Goal: Task Accomplishment & Management: Manage account settings

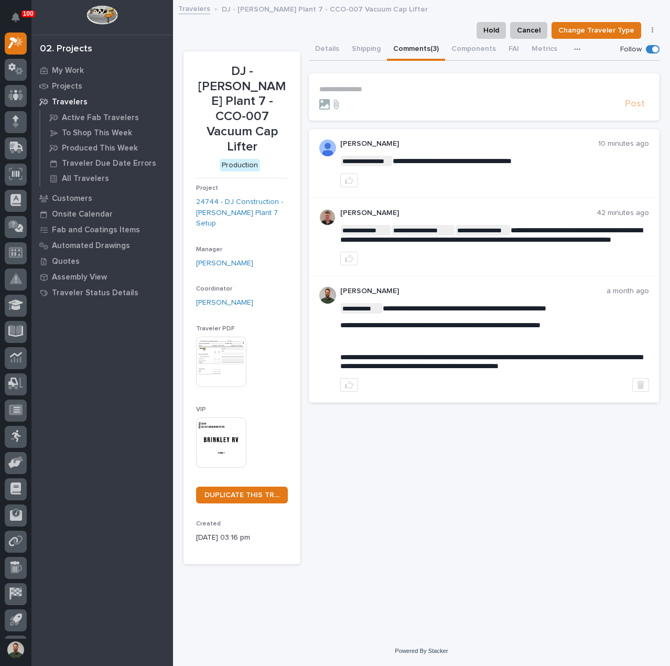
click at [647, 51] on span at bounding box center [653, 49] width 14 height 8
click at [414, 24] on div "Hold Cancel Change Traveler Type Regenerate PDF Generate VIP" at bounding box center [422, 30] width 476 height 17
click at [654, 50] on span at bounding box center [656, 49] width 6 height 6
click at [297, 21] on div "**********" at bounding box center [422, 282] width 476 height 563
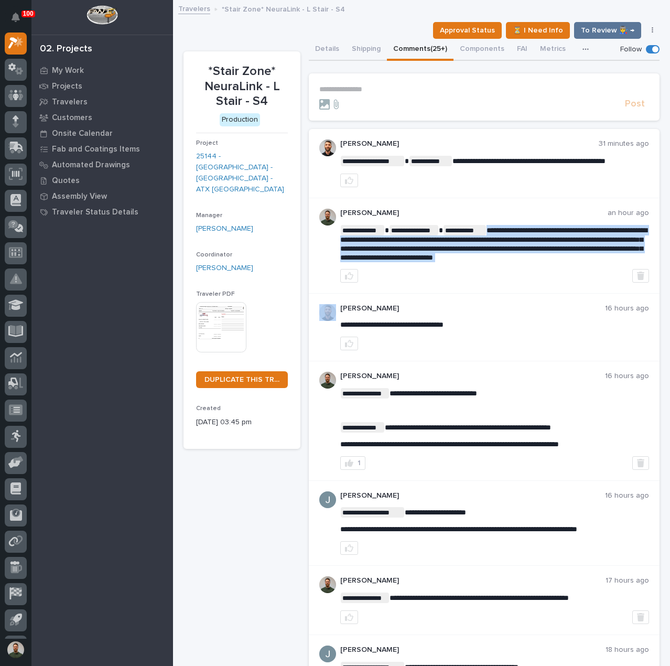
click at [502, 248] on span "**********" at bounding box center [493, 244] width 307 height 35
click at [492, 262] on p "**********" at bounding box center [494, 243] width 309 height 37
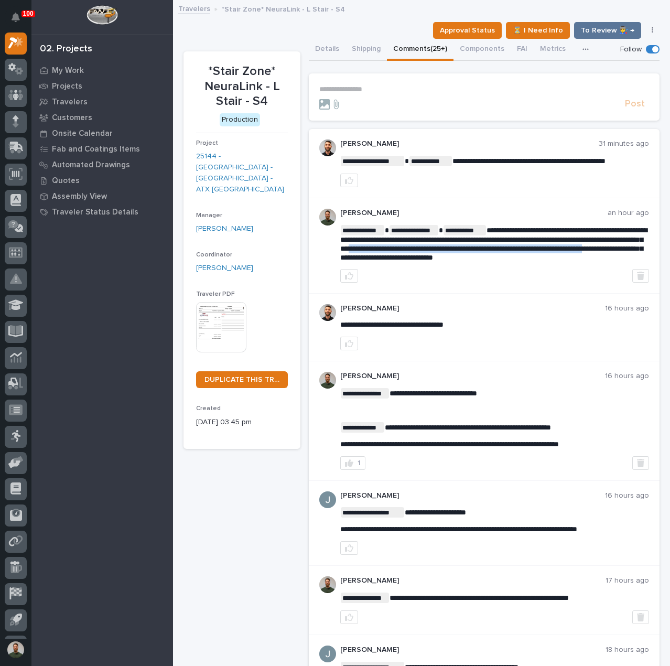
drag, startPoint x: 450, startPoint y: 256, endPoint x: 465, endPoint y: 245, distance: 18.4
click at [465, 245] on span "**********" at bounding box center [493, 244] width 307 height 35
click at [466, 245] on span "**********" at bounding box center [493, 244] width 307 height 35
click at [509, 259] on span "**********" at bounding box center [493, 244] width 307 height 35
drag, startPoint x: 511, startPoint y: 256, endPoint x: 536, endPoint y: 236, distance: 32.4
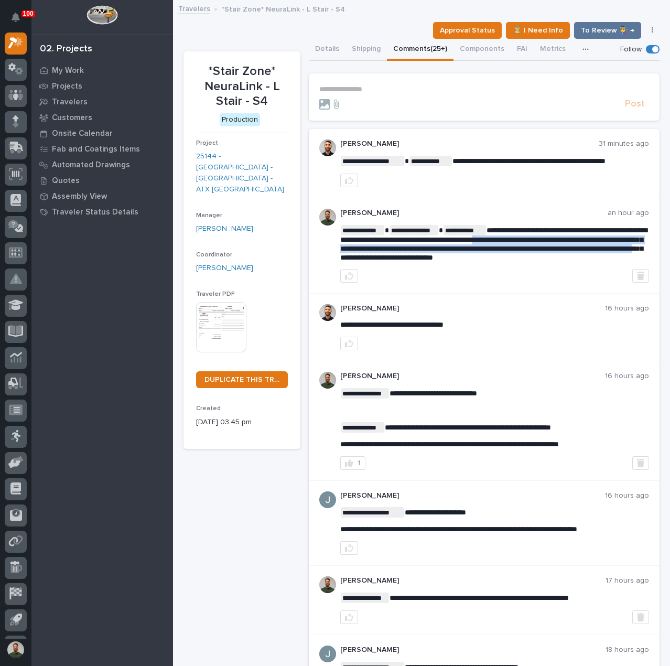
click at [536, 236] on span "**********" at bounding box center [493, 244] width 307 height 35
drag, startPoint x: 425, startPoint y: 247, endPoint x: 544, endPoint y: 261, distance: 120.4
click at [544, 261] on p "**********" at bounding box center [494, 243] width 309 height 37
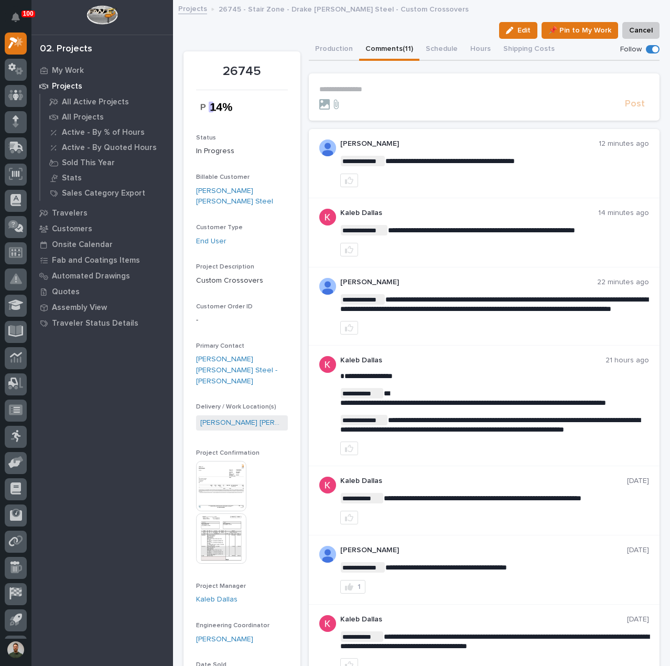
click at [646, 52] on span at bounding box center [653, 49] width 14 height 8
click at [420, 26] on div "Edit 📌 Pin to My Work Cancel" at bounding box center [422, 30] width 476 height 17
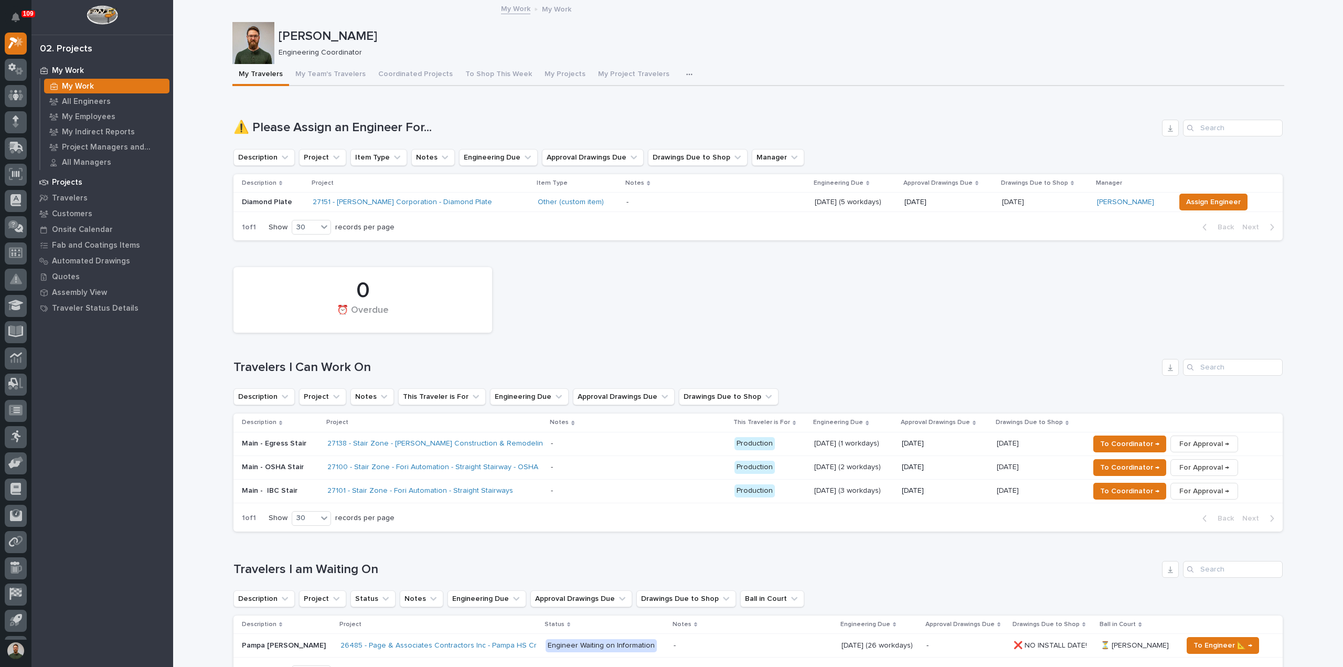
click at [74, 184] on p "Projects" at bounding box center [67, 182] width 30 height 9
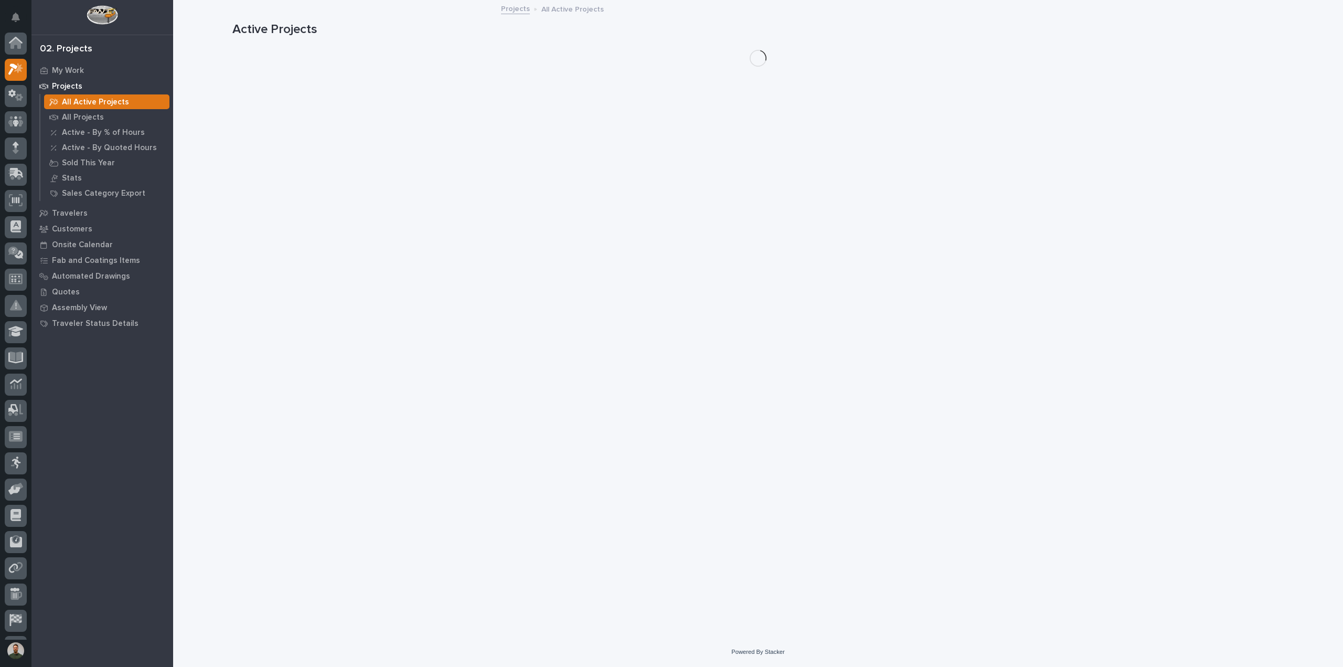
scroll to position [26, 0]
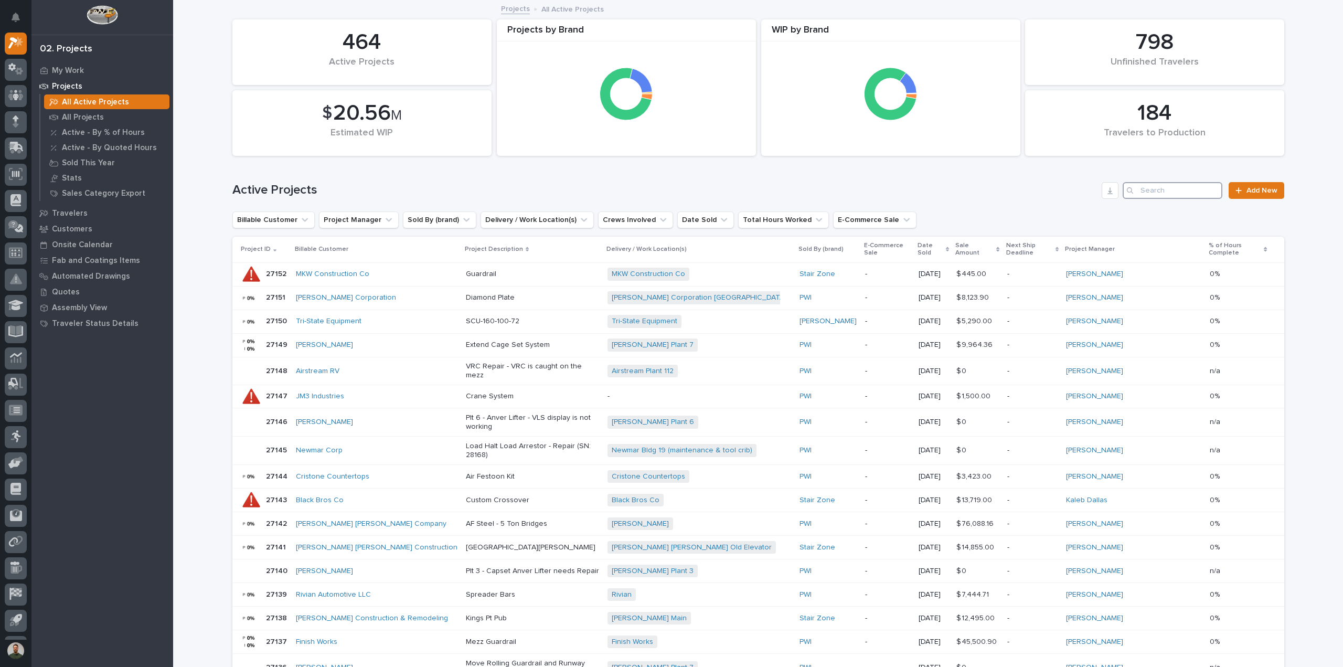
click at [670, 191] on input "Search" at bounding box center [1173, 190] width 100 height 17
type input "lomars"
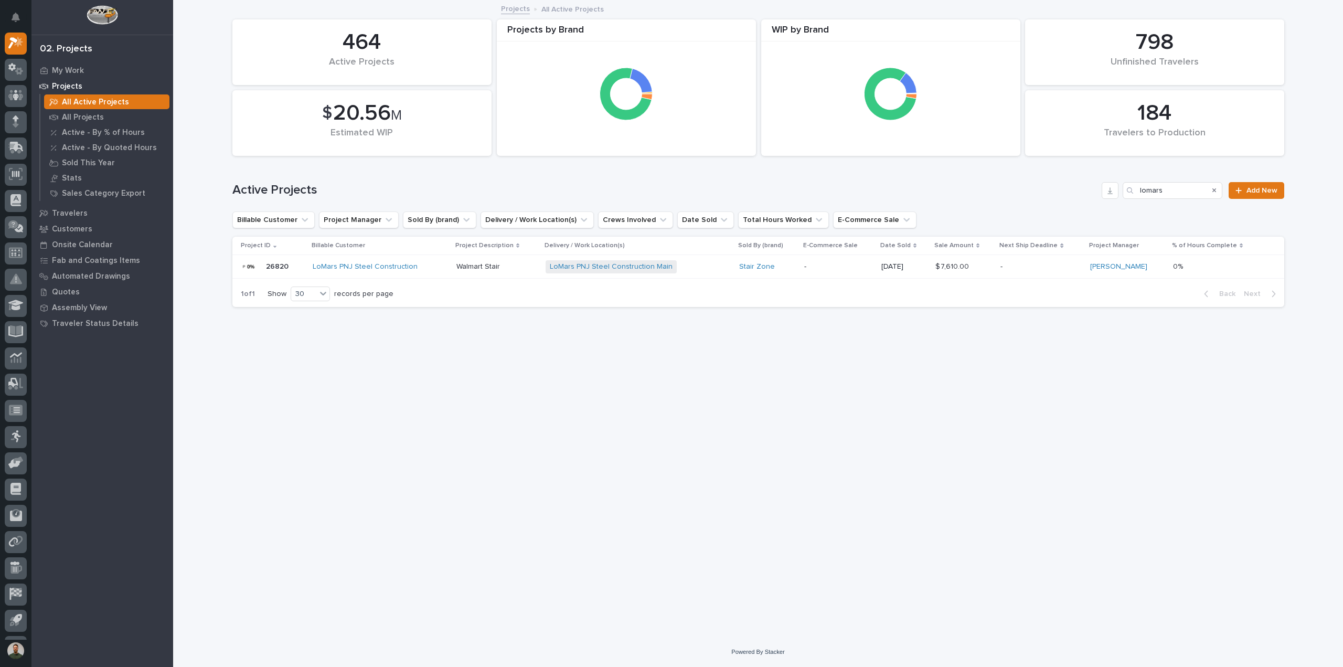
click at [287, 265] on div "26820 26820" at bounding box center [273, 266] width 64 height 21
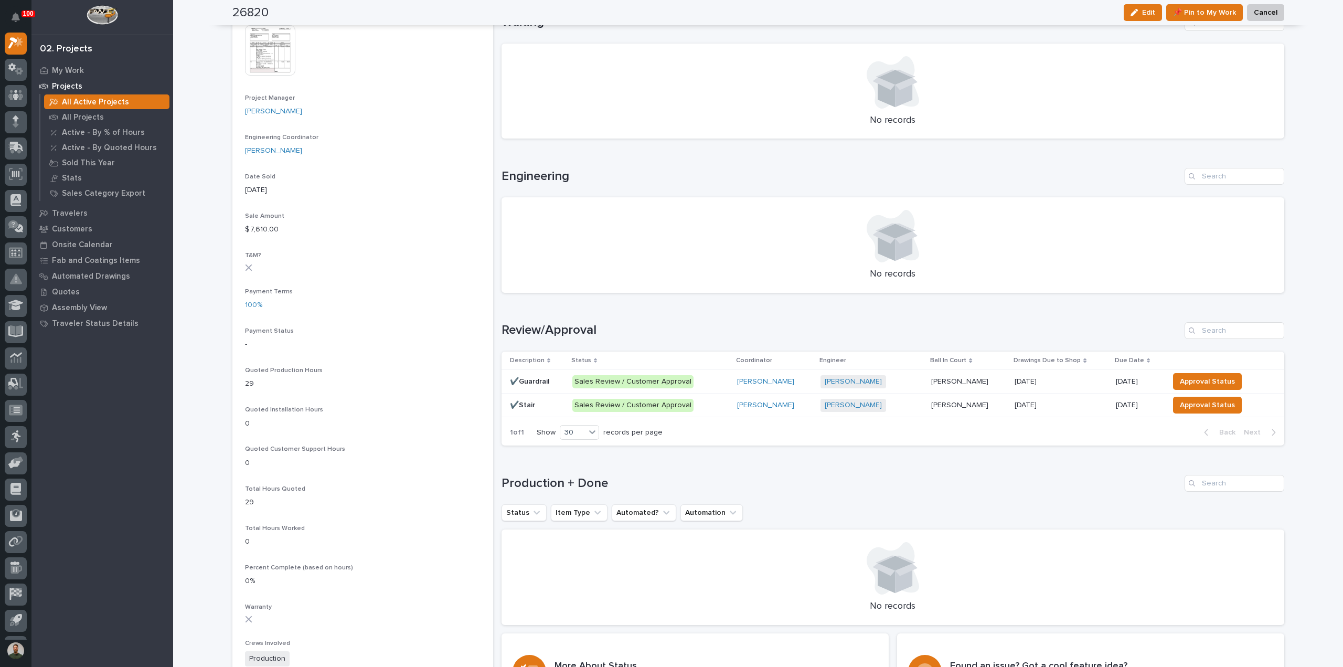
scroll to position [420, 0]
click at [553, 382] on p at bounding box center [537, 380] width 54 height 9
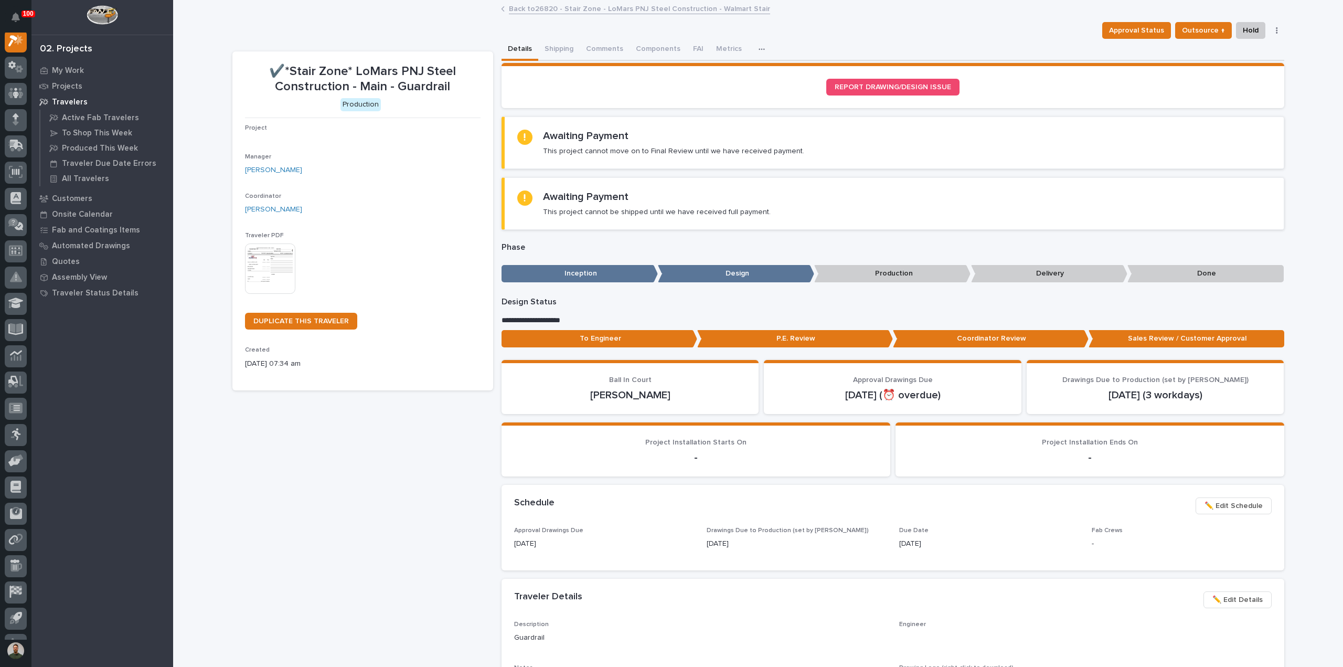
scroll to position [26, 0]
click at [663, 335] on p "To Engineer" at bounding box center [599, 338] width 196 height 17
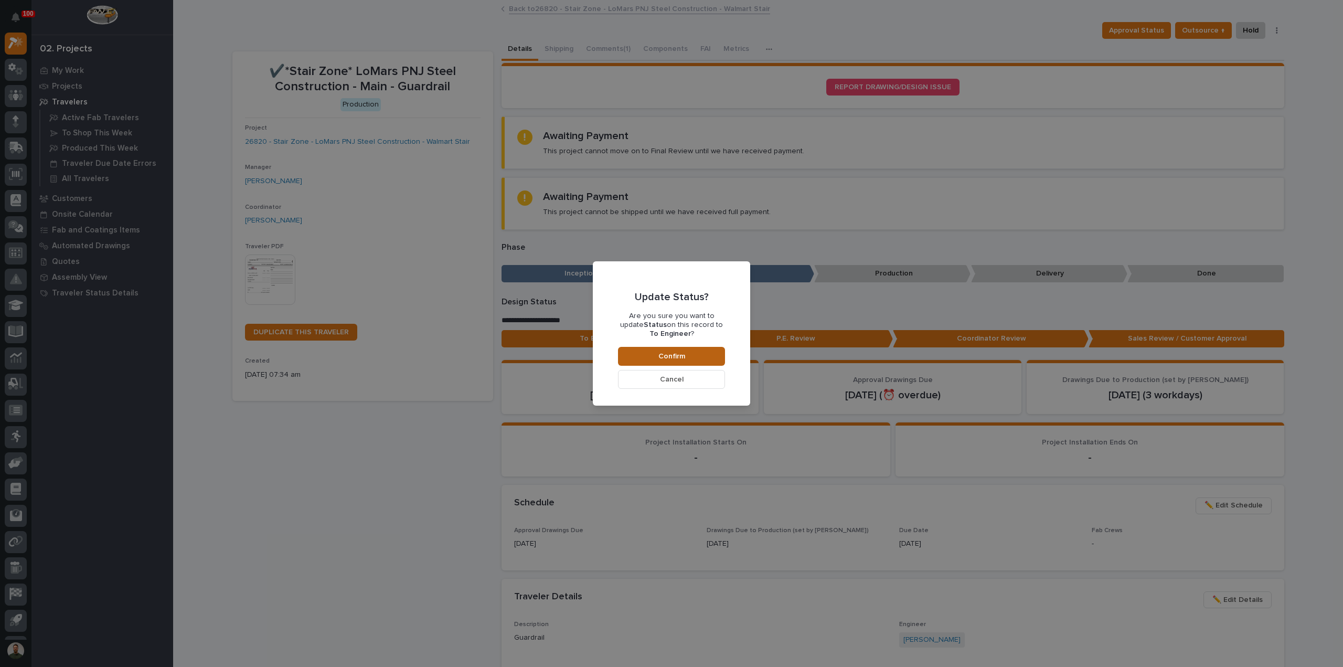
click at [670, 358] on button "Confirm" at bounding box center [671, 356] width 107 height 19
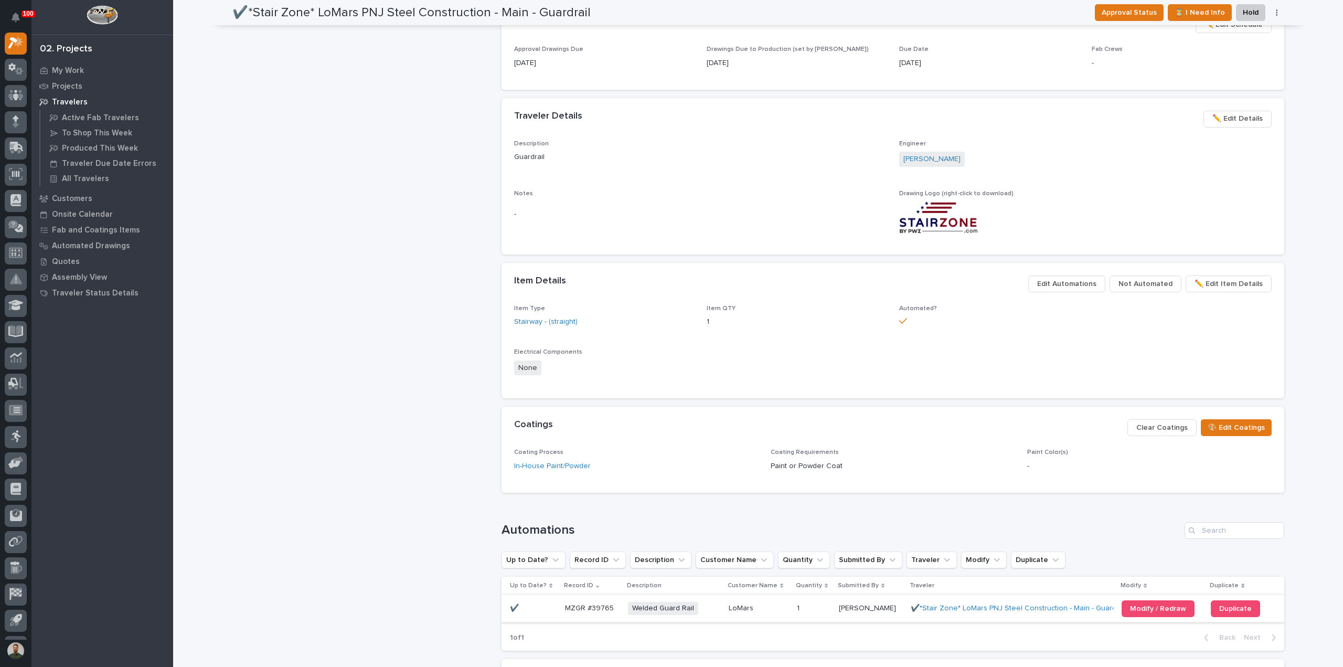
scroll to position [562, 0]
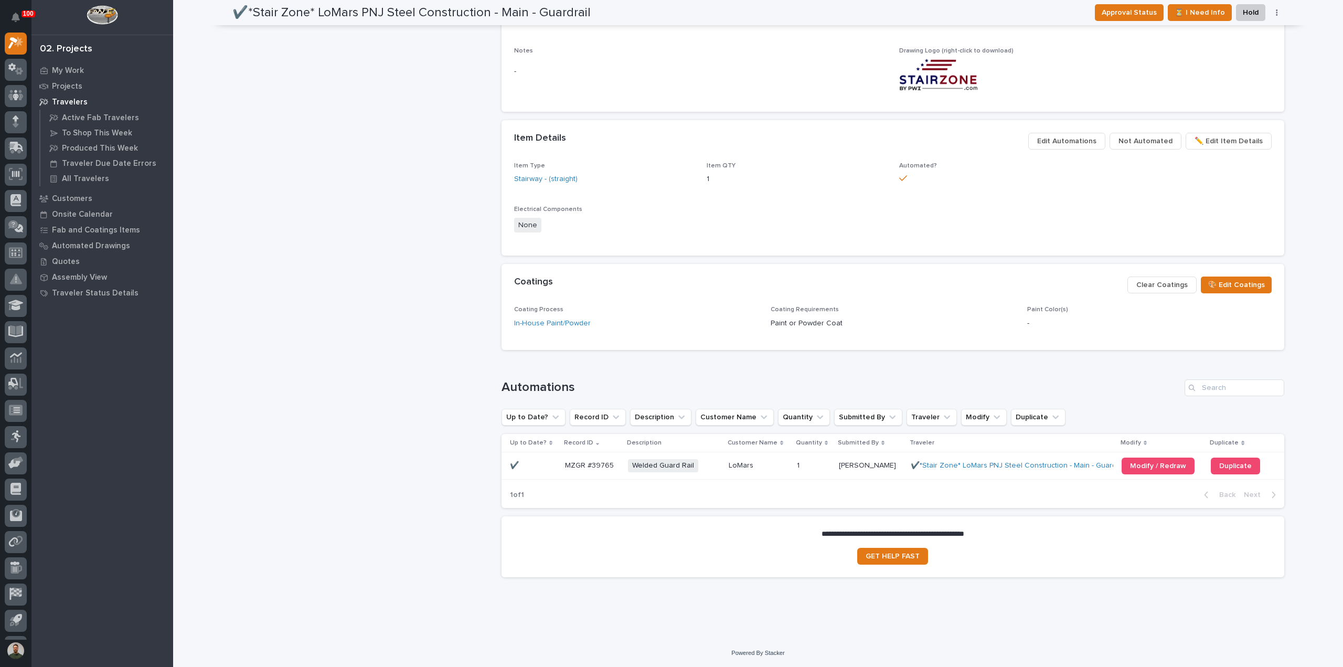
click at [670, 146] on span "Edit Automations" at bounding box center [1066, 141] width 59 height 13
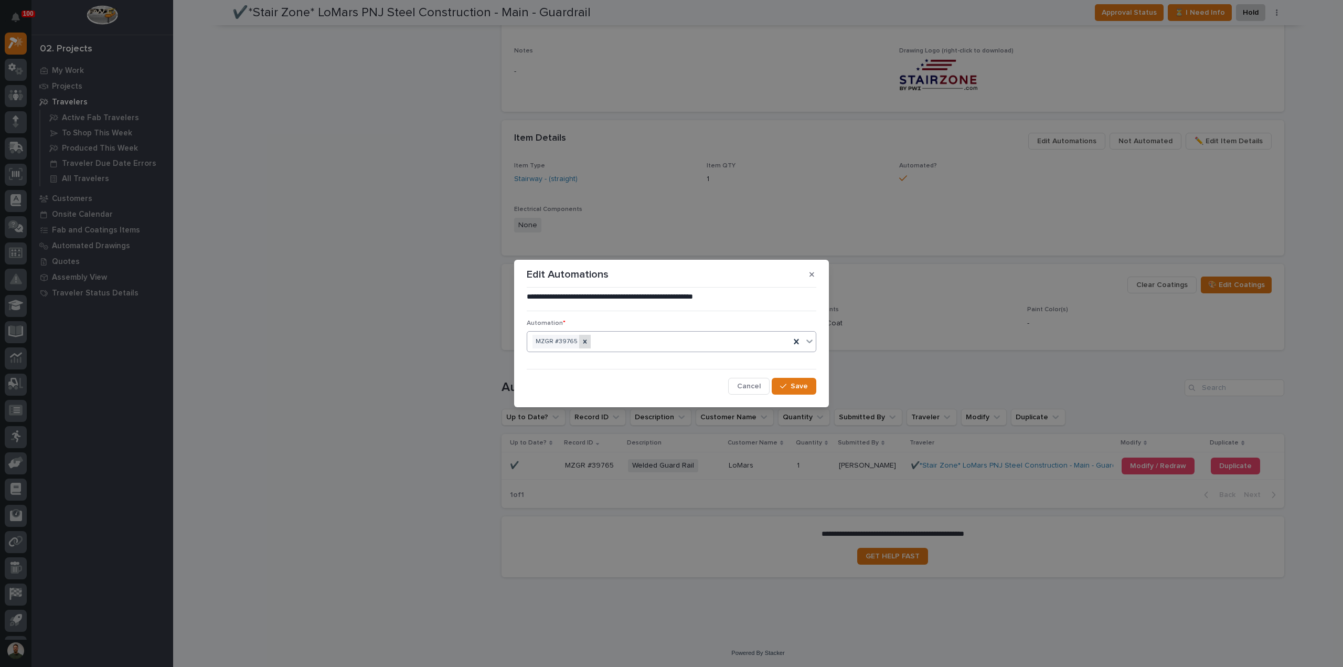
click at [582, 343] on icon at bounding box center [584, 341] width 7 height 7
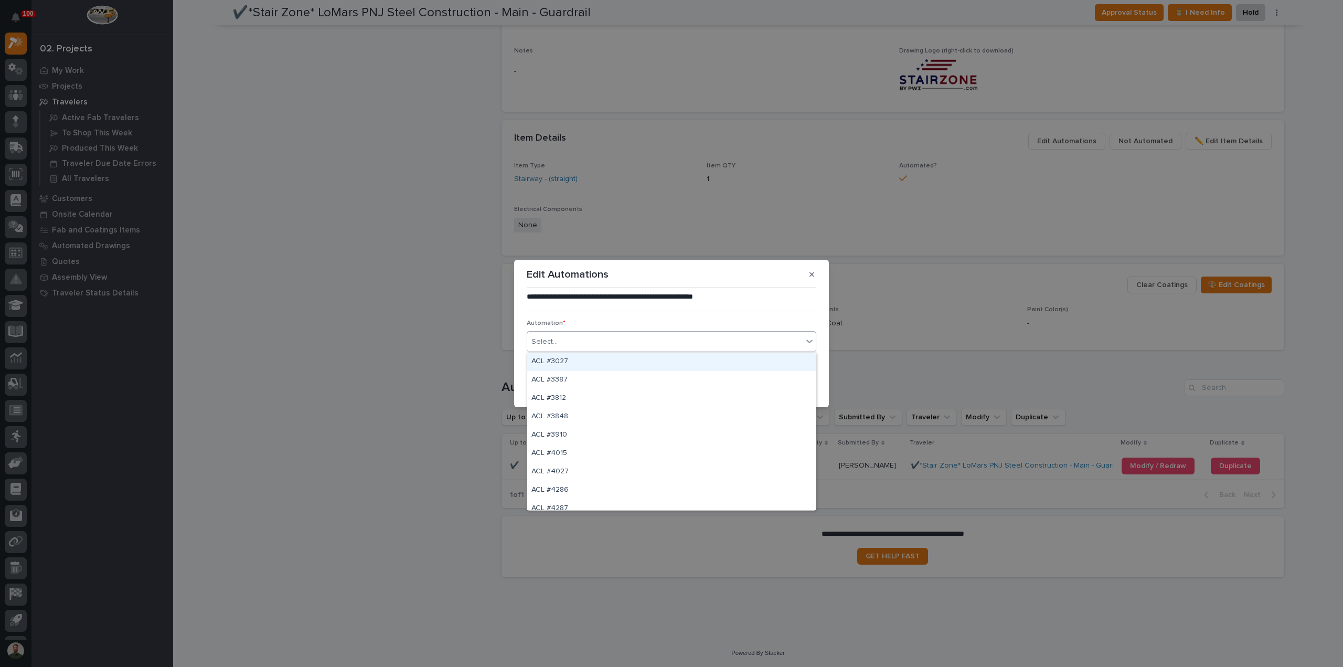
click at [606, 339] on div "Select..." at bounding box center [664, 341] width 275 height 17
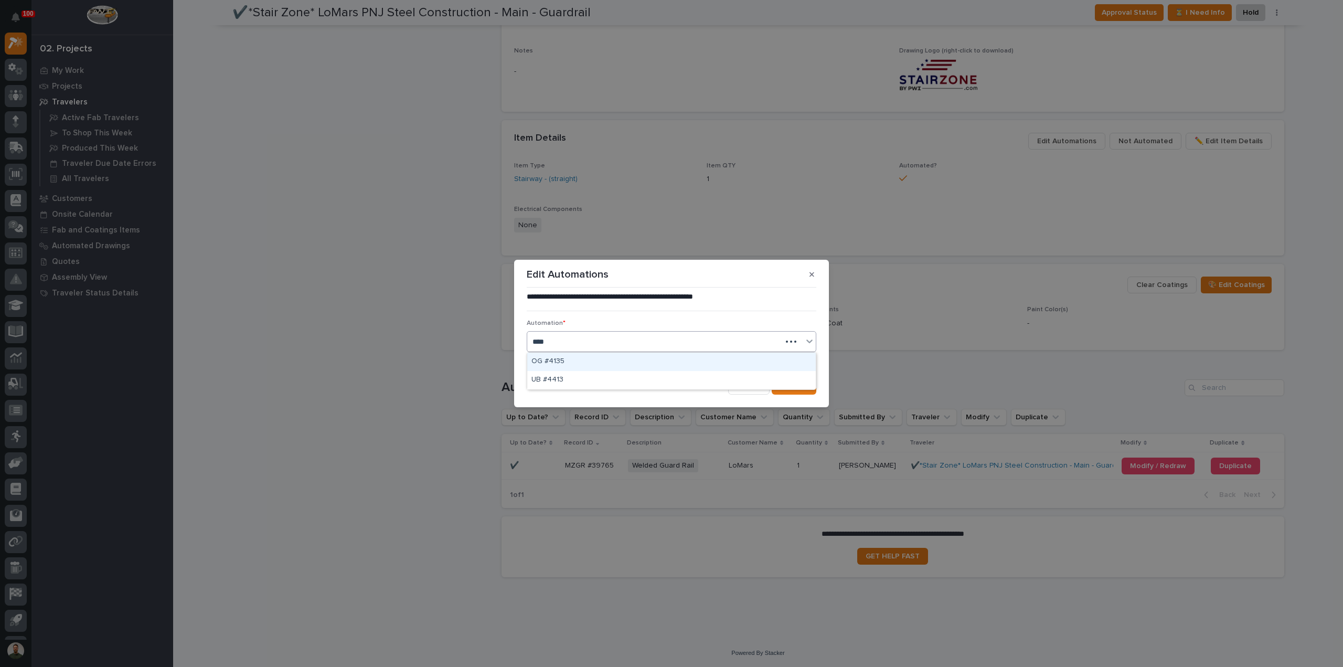
type input "*****"
click at [670, 378] on button "Save" at bounding box center [794, 386] width 45 height 17
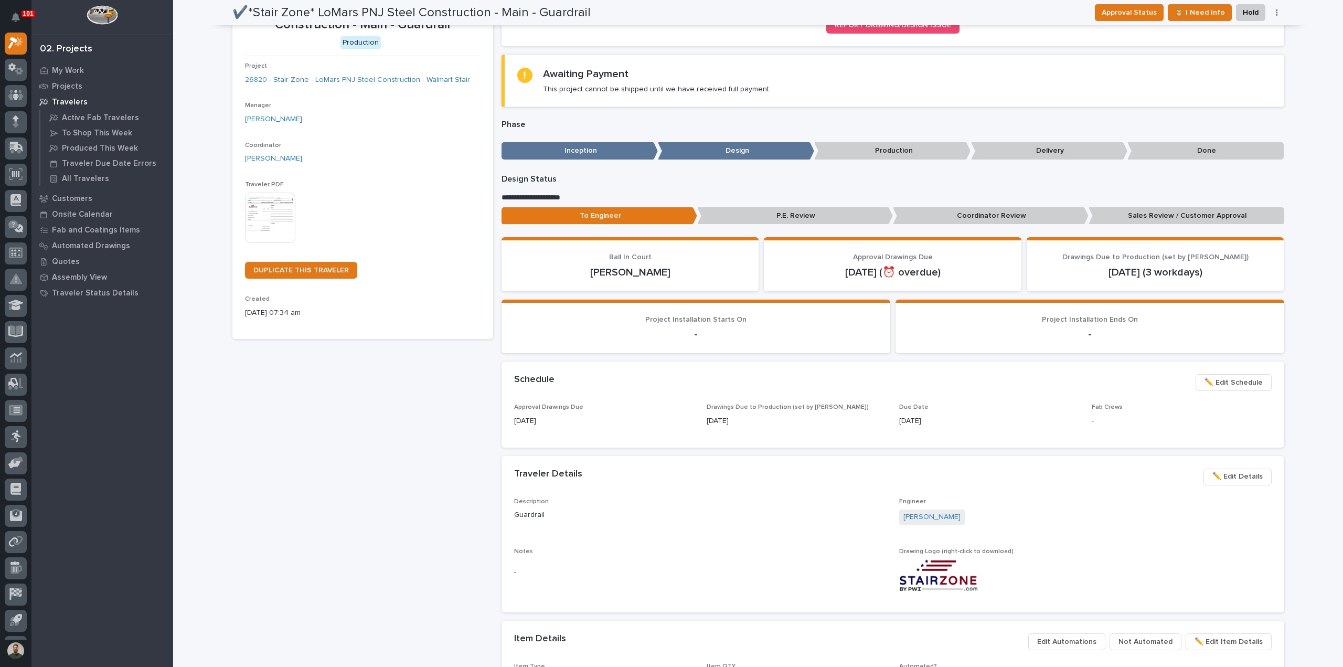
scroll to position [0, 0]
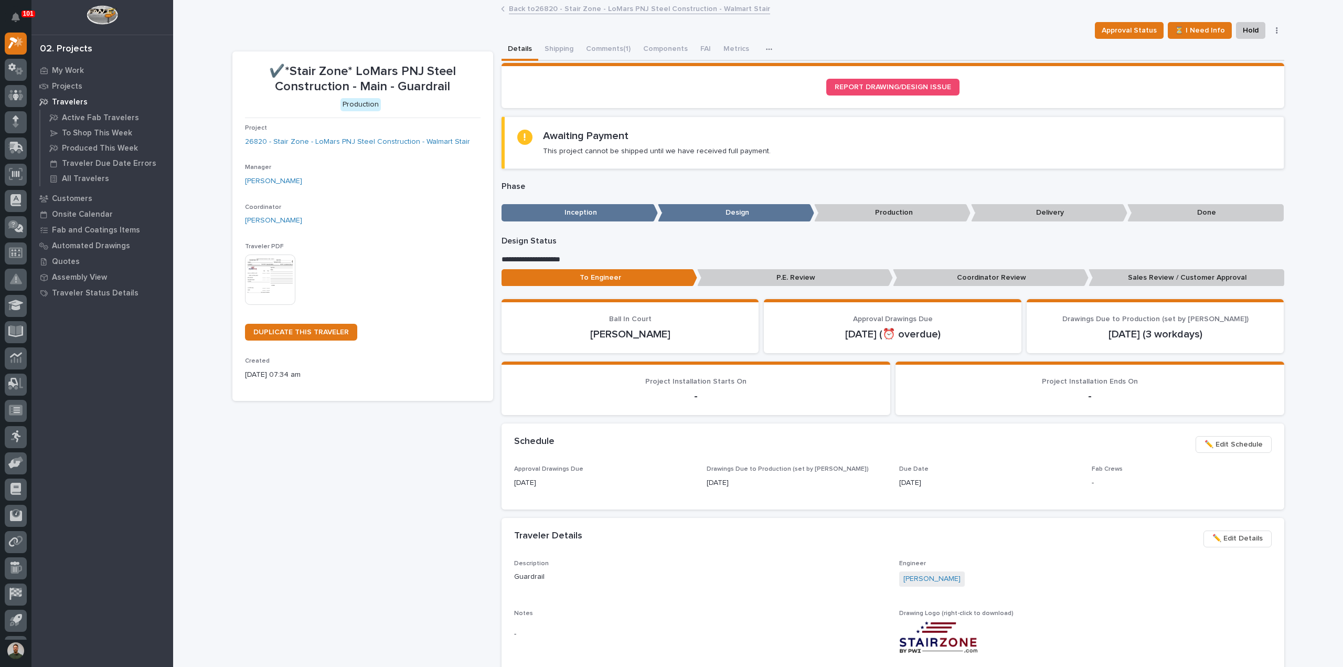
click at [345, 130] on p "Project" at bounding box center [363, 127] width 236 height 7
click at [349, 133] on div "Project 26820 - Stair Zone - LoMars PNJ Steel Construction - Walmart Stair" at bounding box center [363, 139] width 236 height 31
click at [352, 137] on link "26820 - Stair Zone - LoMars PNJ Steel Construction - Walmart Stair" at bounding box center [357, 141] width 225 height 11
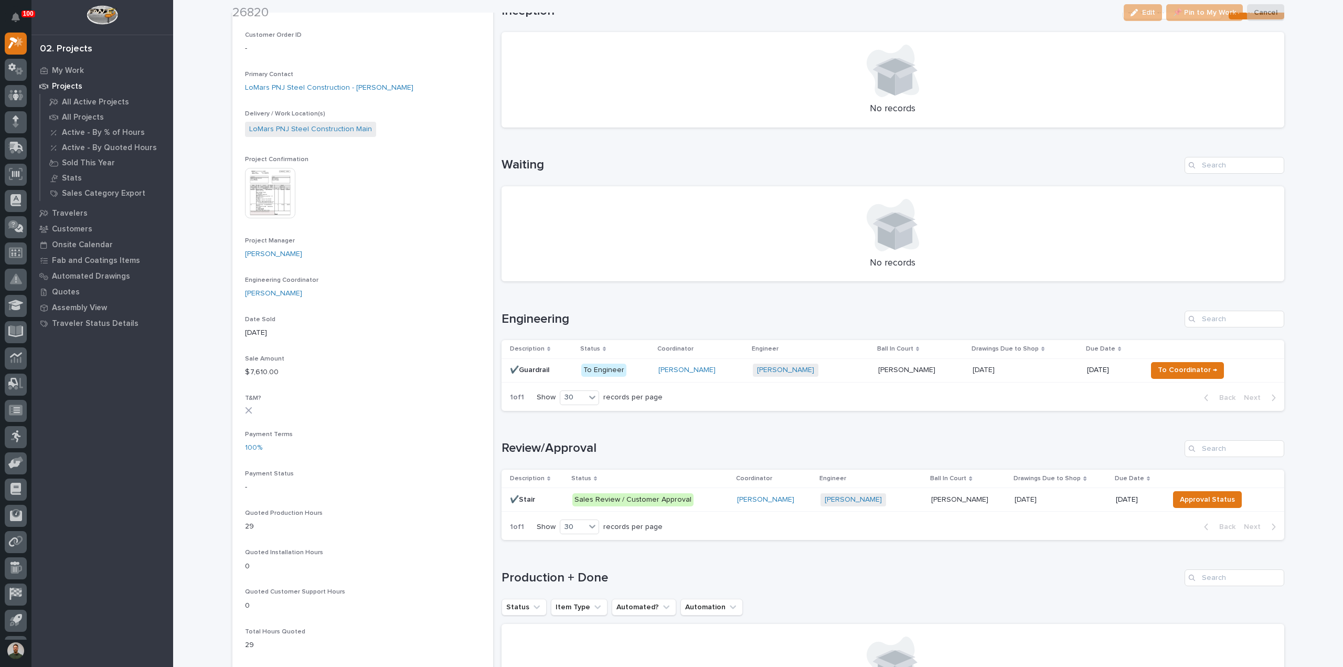
scroll to position [280, 0]
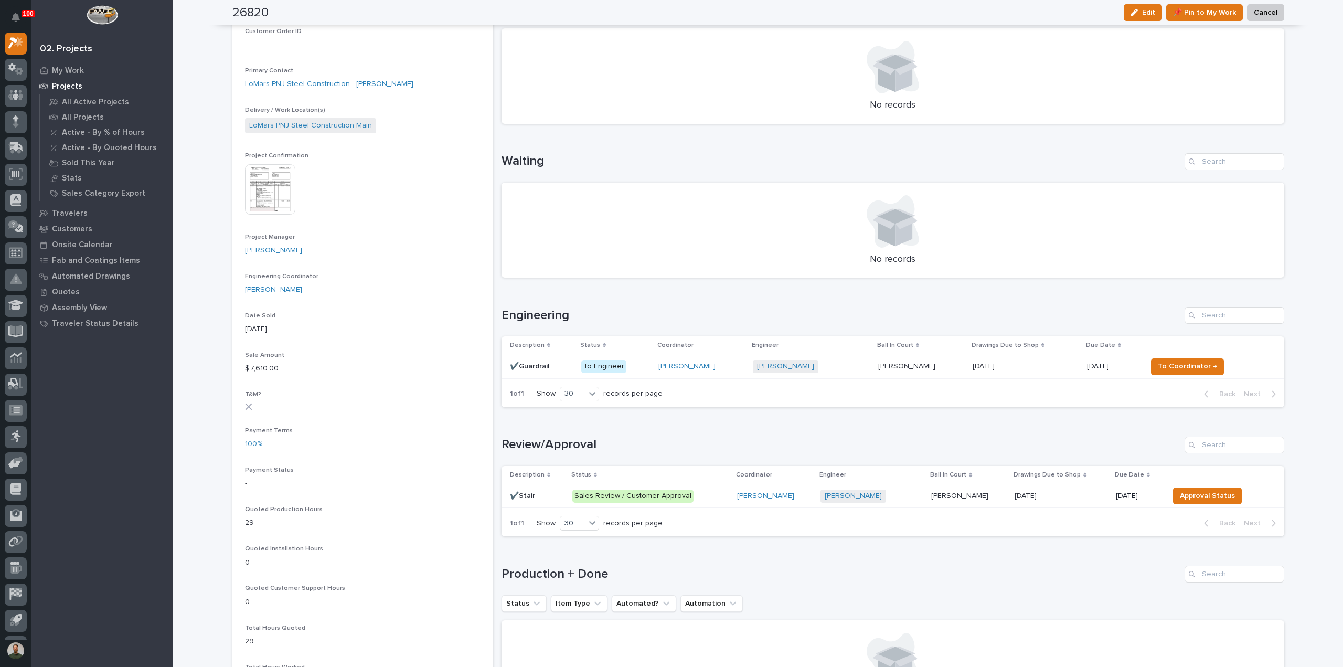
click at [521, 493] on p "✔️Stair" at bounding box center [523, 494] width 27 height 11
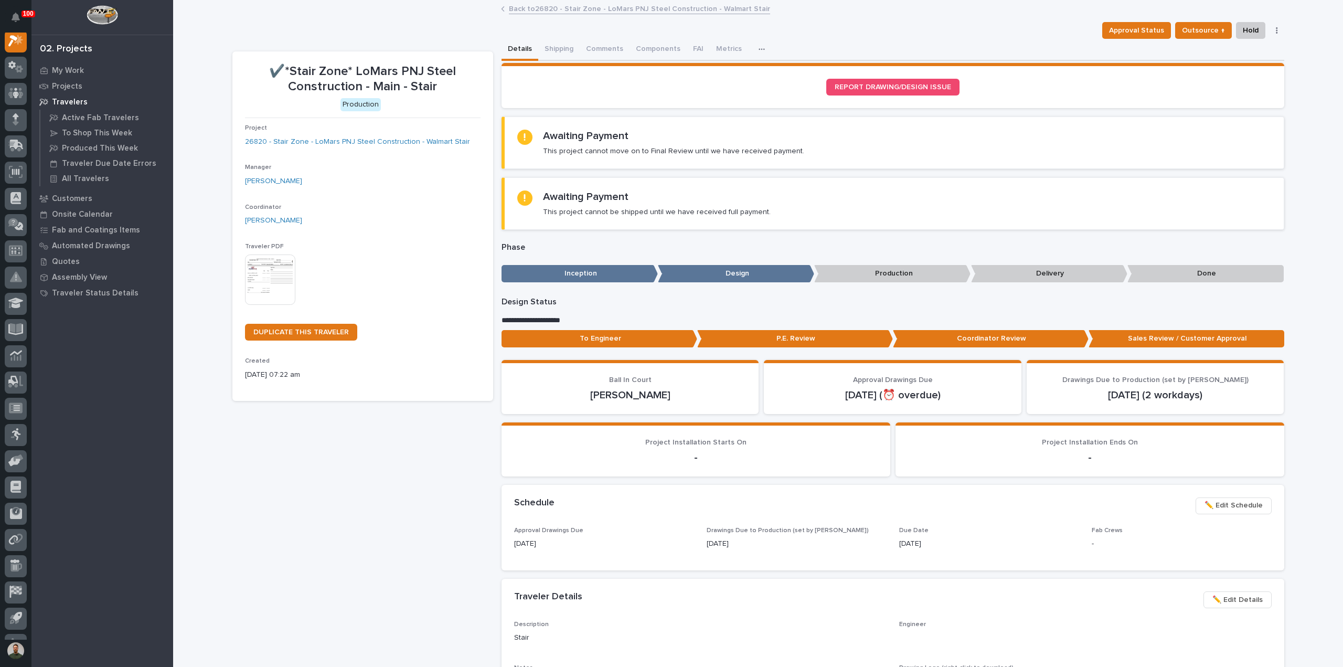
scroll to position [26, 0]
click at [615, 44] on button "Comments (1)" at bounding box center [608, 50] width 57 height 22
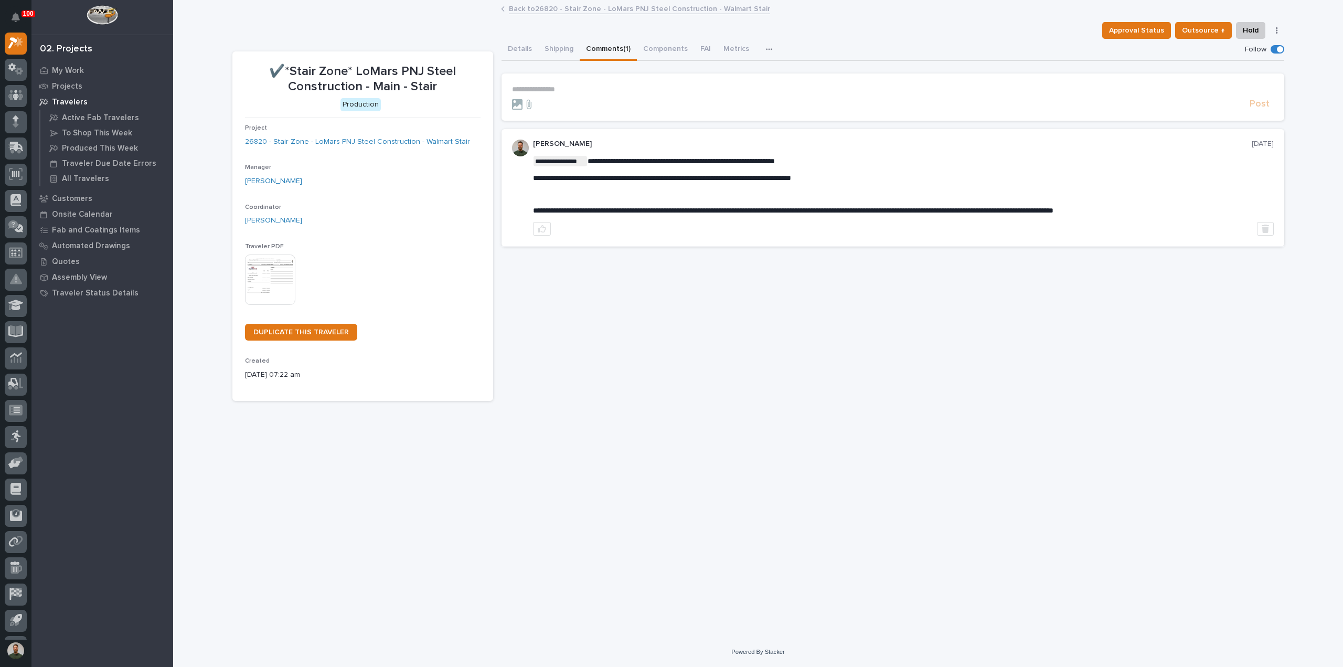
click at [603, 102] on div at bounding box center [878, 104] width 733 height 10
click at [599, 93] on div "**********" at bounding box center [893, 89] width 762 height 9
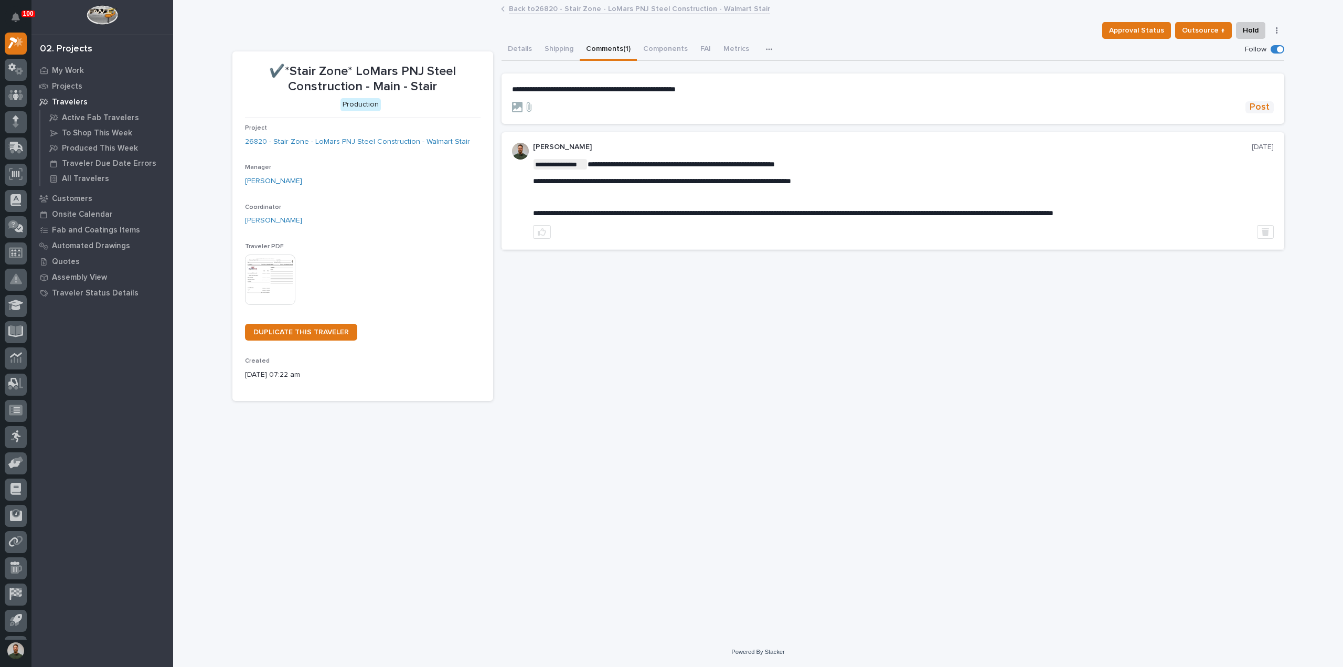
click at [670, 102] on span "Post" at bounding box center [1259, 107] width 20 height 12
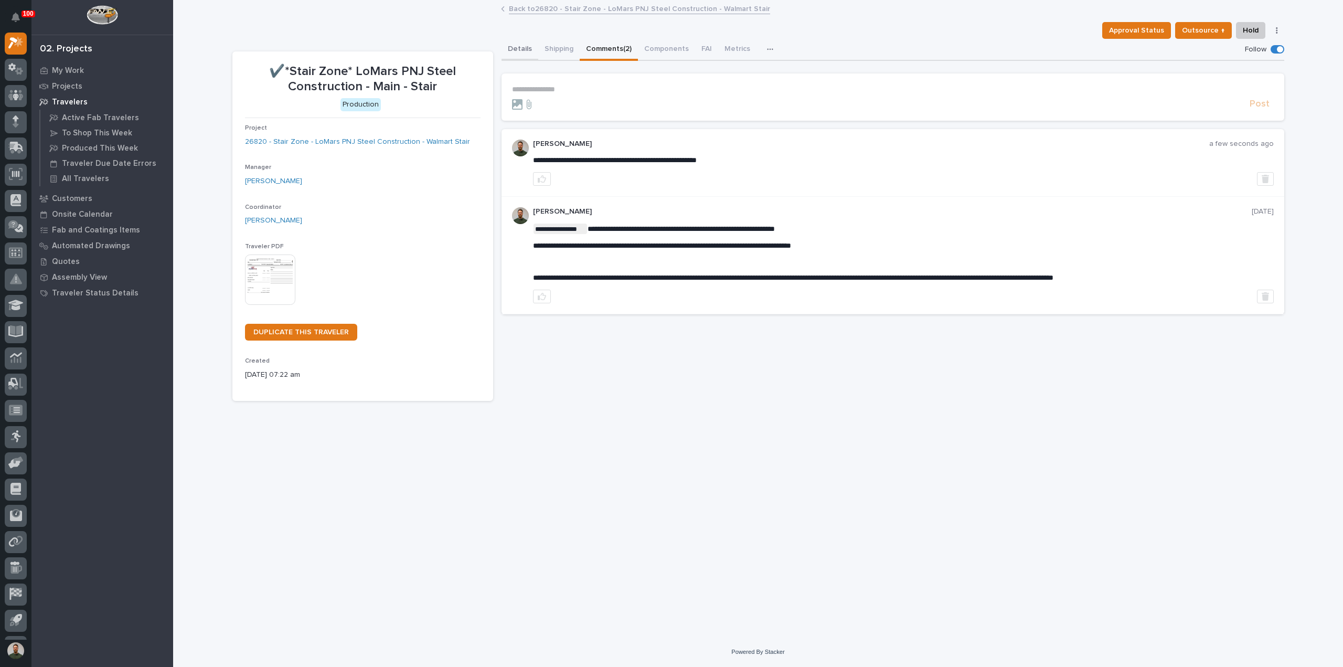
click at [520, 50] on button "Details" at bounding box center [519, 50] width 37 height 22
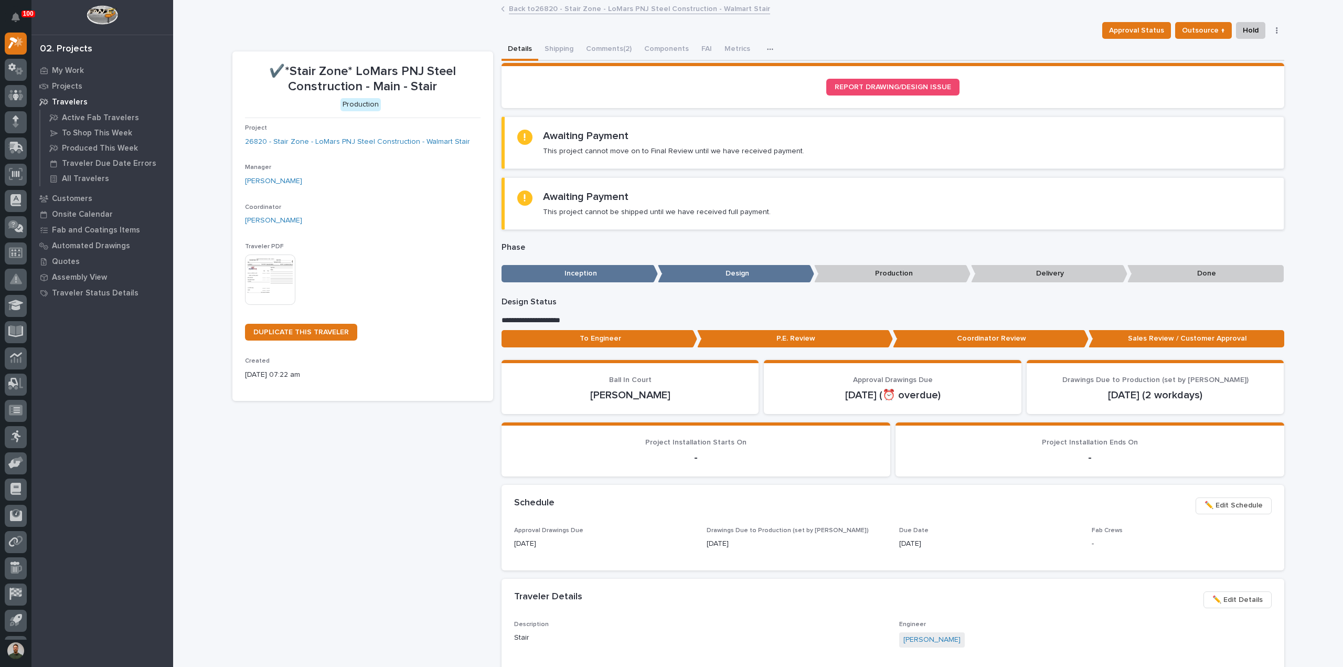
click at [591, 336] on p "To Engineer" at bounding box center [599, 338] width 196 height 17
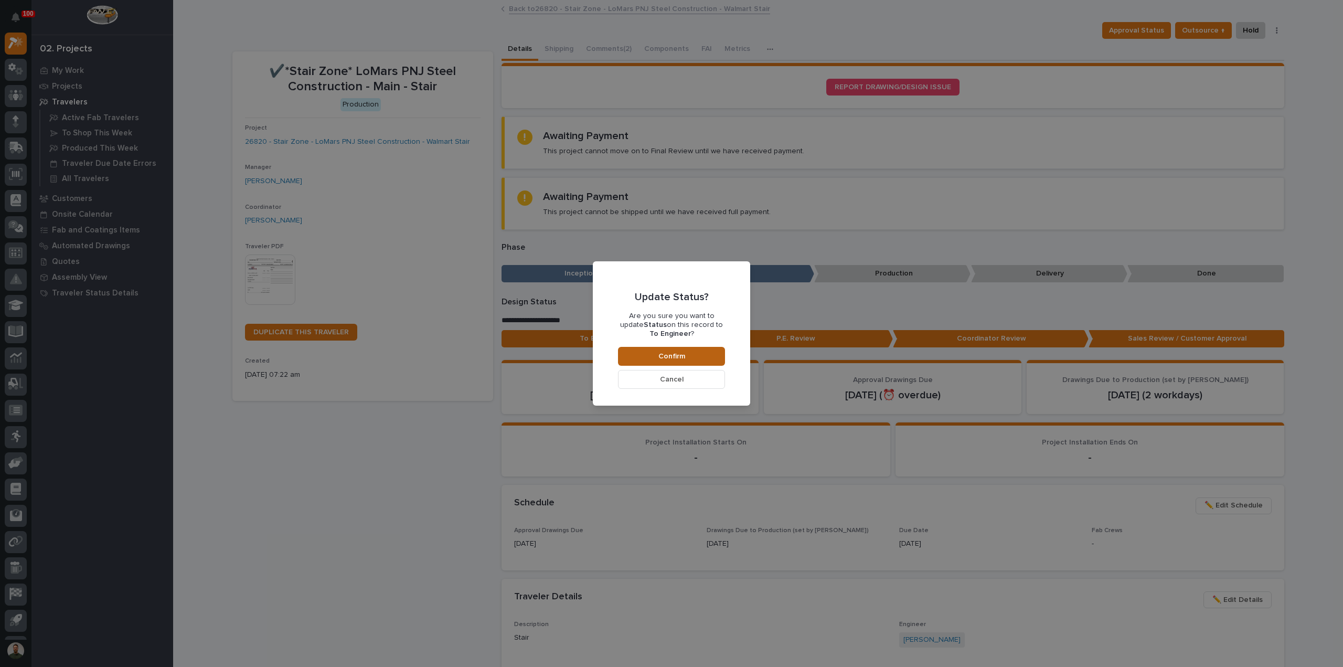
drag, startPoint x: 662, startPoint y: 361, endPoint x: 667, endPoint y: 360, distance: 5.5
click at [662, 361] on button "Confirm" at bounding box center [671, 356] width 107 height 19
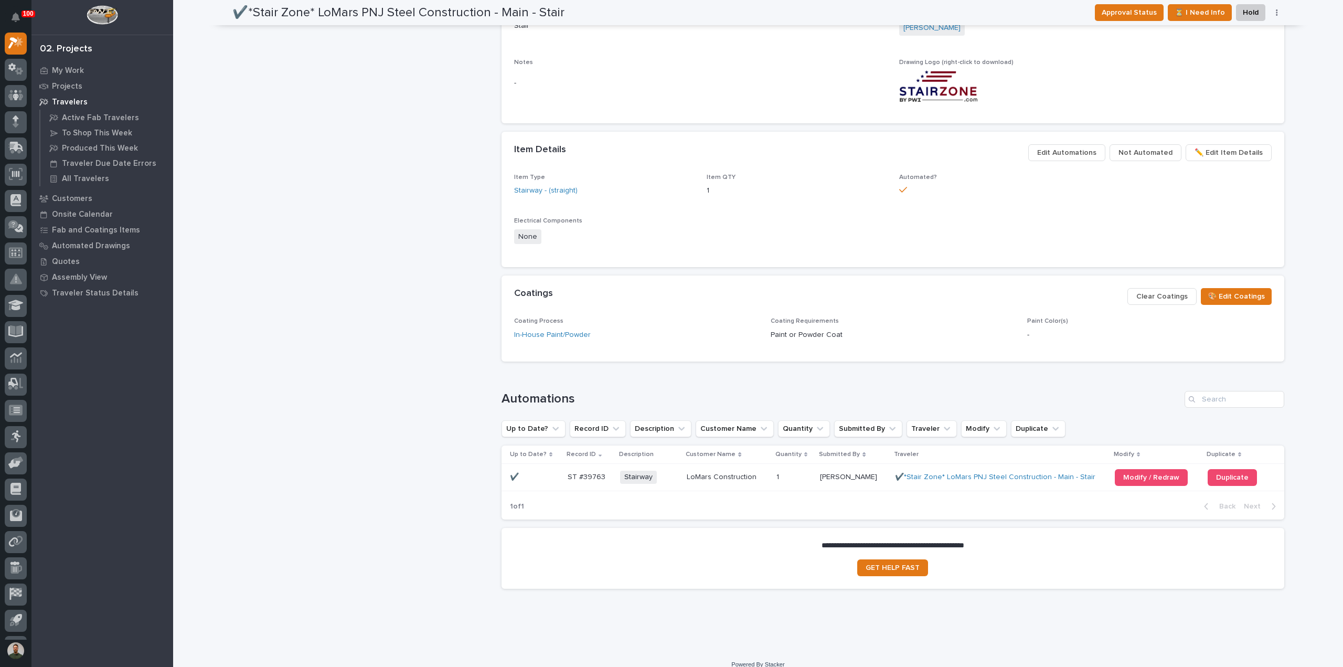
scroll to position [552, 0]
click at [670, 148] on span "Not Automated" at bounding box center [1145, 151] width 54 height 13
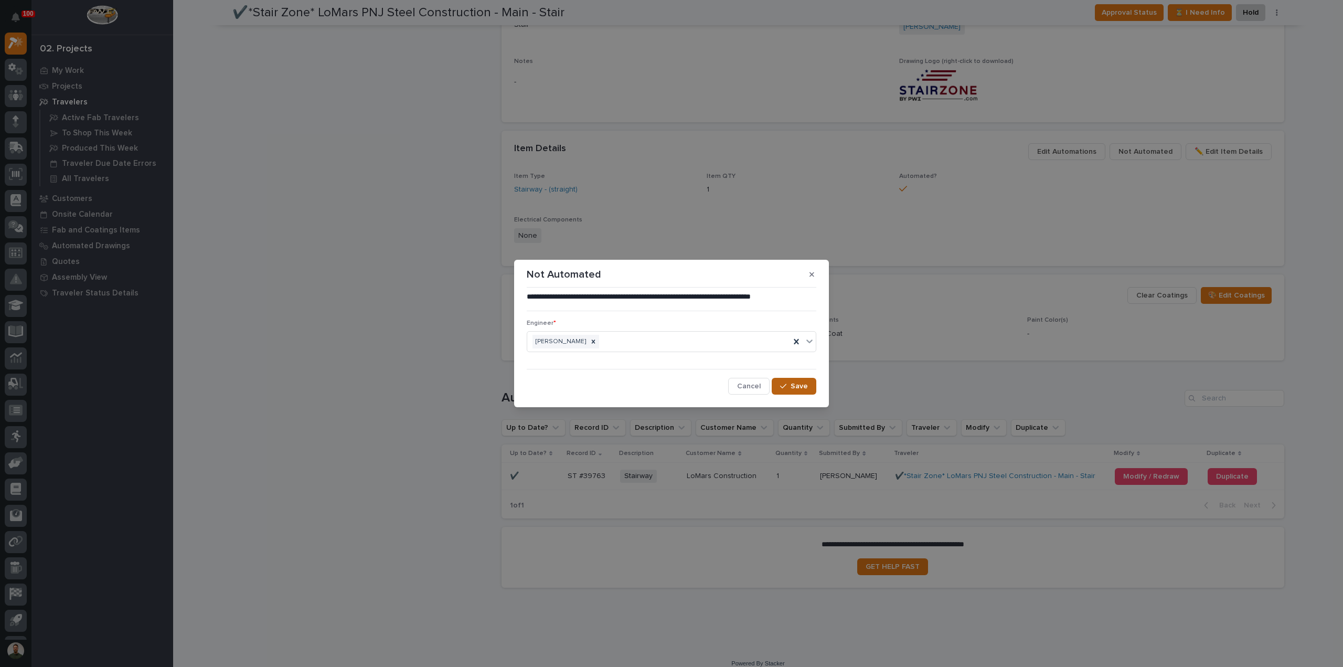
click at [670, 382] on span "Save" at bounding box center [798, 385] width 17 height 9
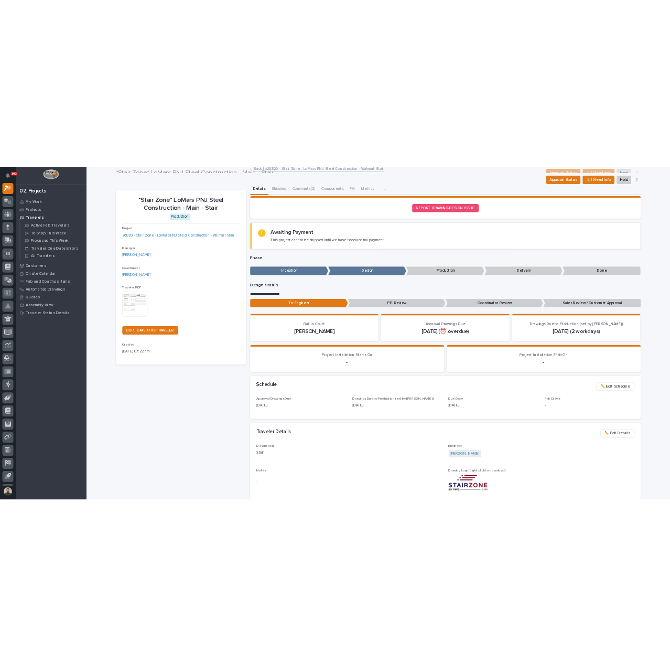
scroll to position [0, 0]
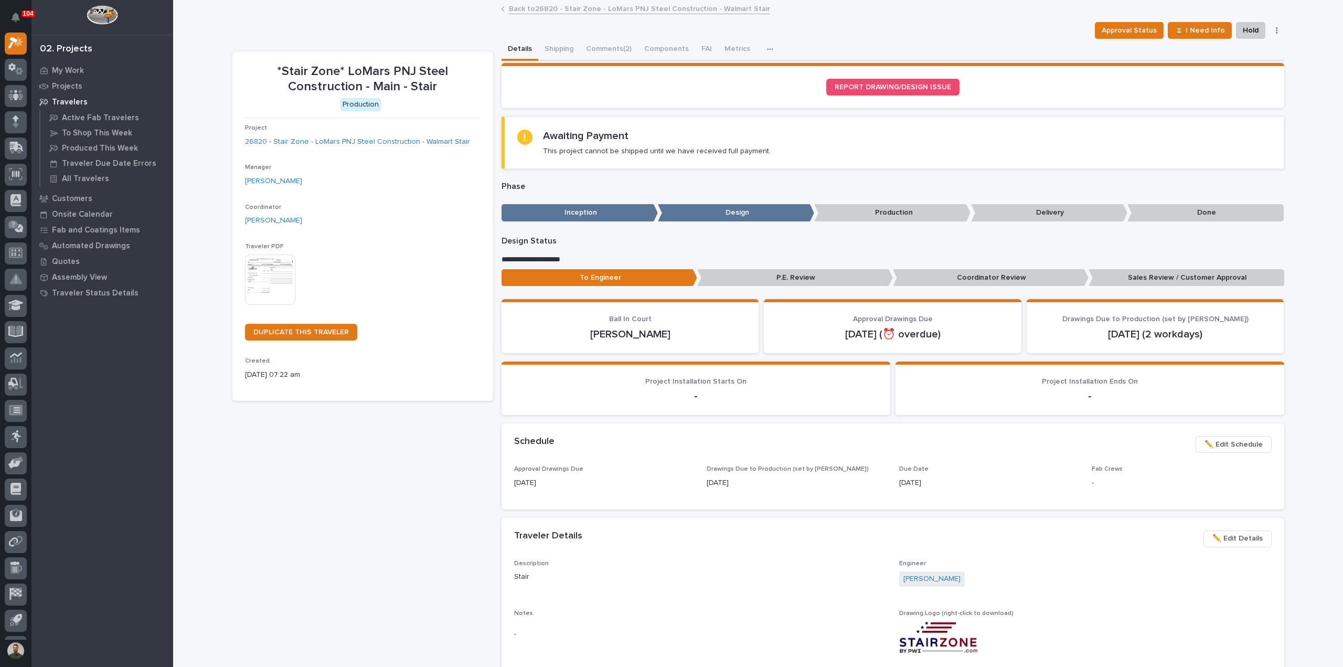
click at [366, 213] on div "Coordinator Wynne Hochstetler" at bounding box center [363, 219] width 236 height 31
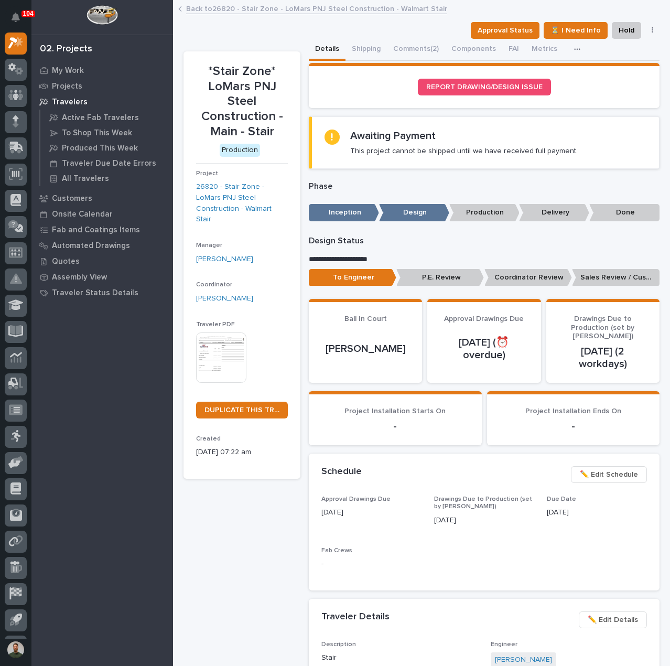
click at [604, 614] on span "✏️ Edit Details" at bounding box center [613, 620] width 50 height 13
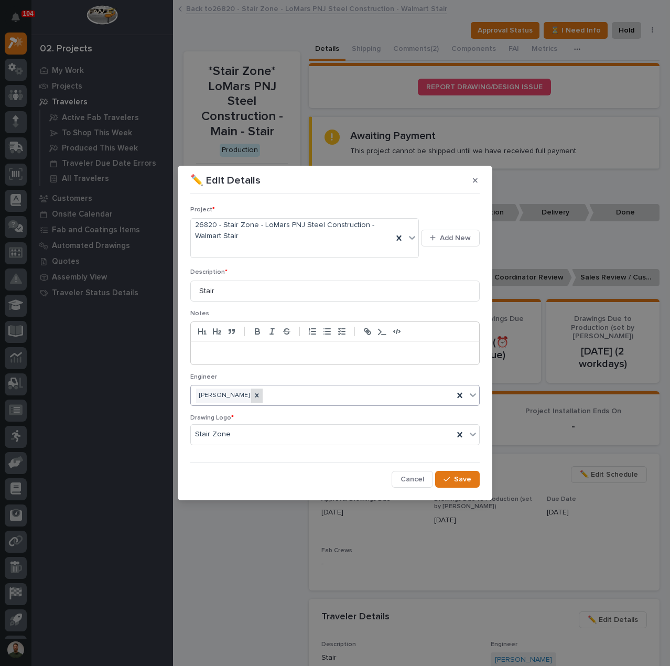
click at [261, 394] on icon at bounding box center [256, 395] width 7 height 7
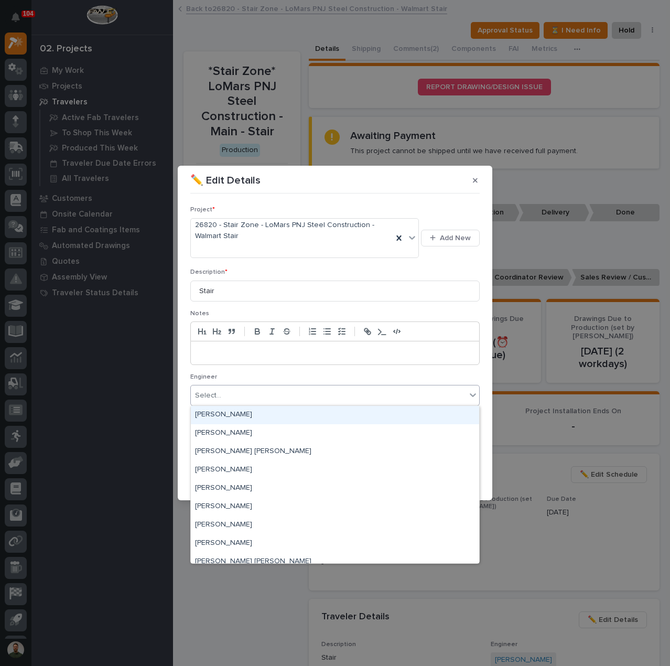
click at [268, 394] on div "Select..." at bounding box center [328, 395] width 275 height 17
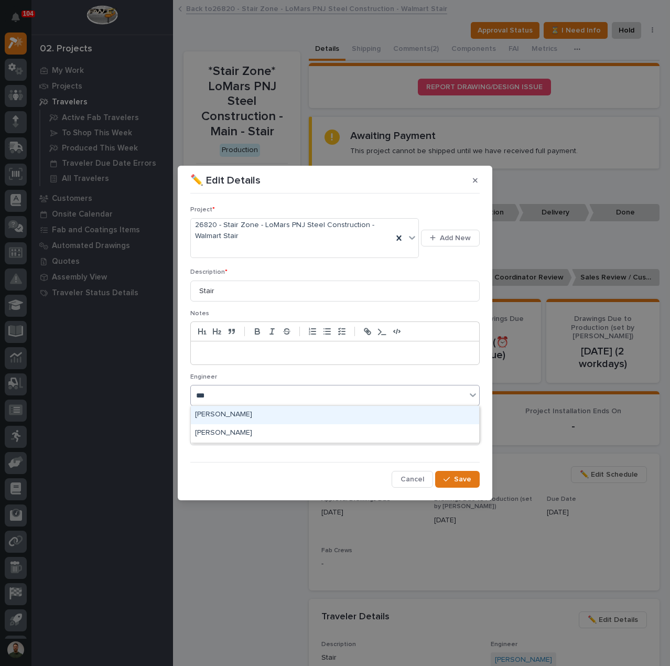
type input "****"
click at [427, 475] on button "Cancel" at bounding box center [412, 479] width 41 height 17
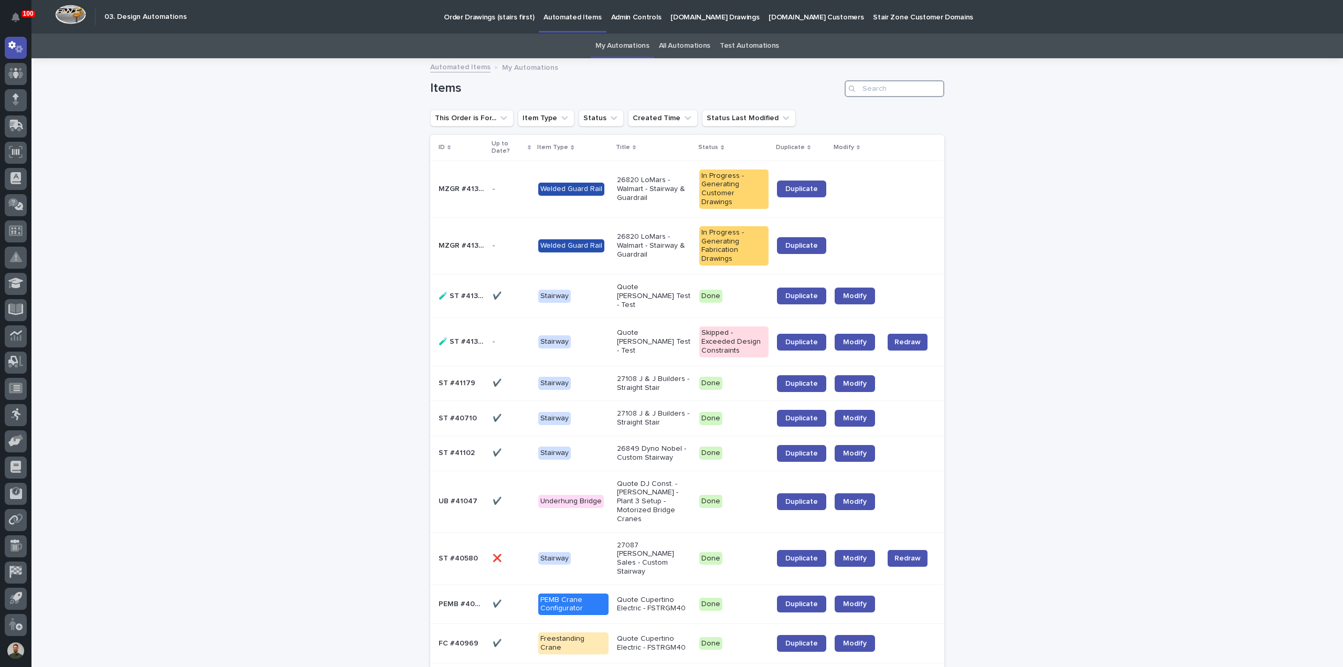
click at [889, 90] on input "Search" at bounding box center [895, 88] width 100 height 17
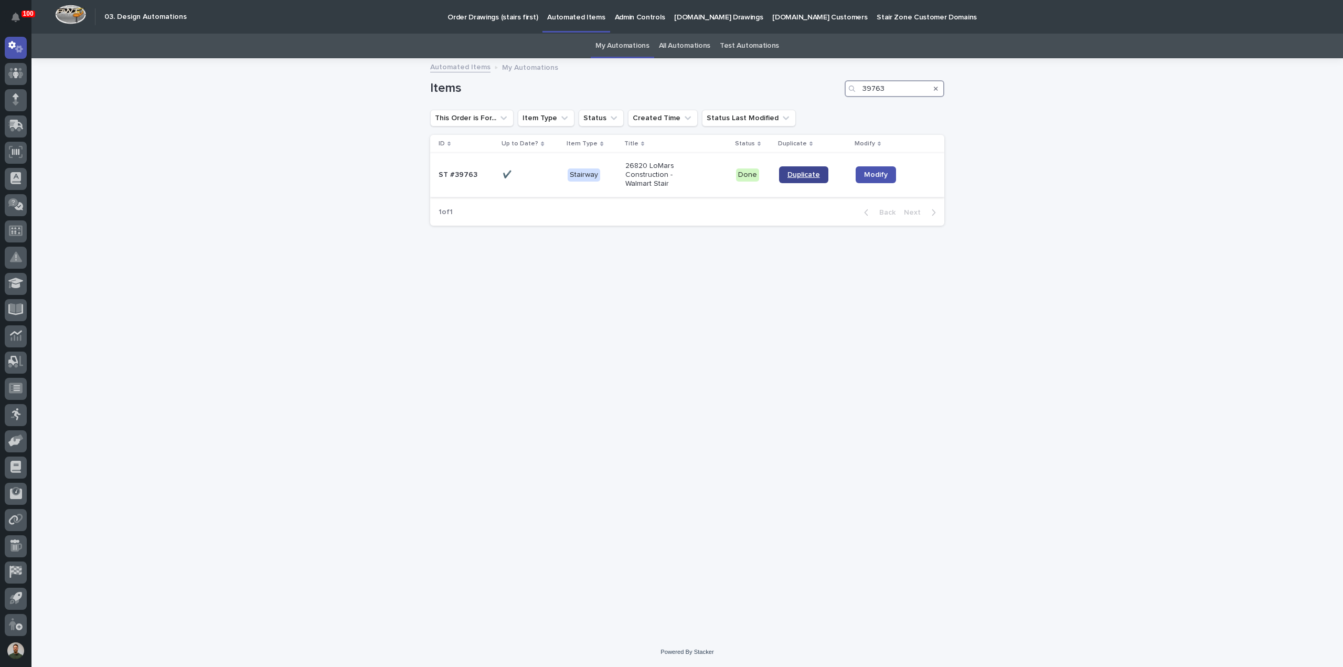
type input "39763"
click at [797, 179] on link "Duplicate" at bounding box center [803, 174] width 49 height 17
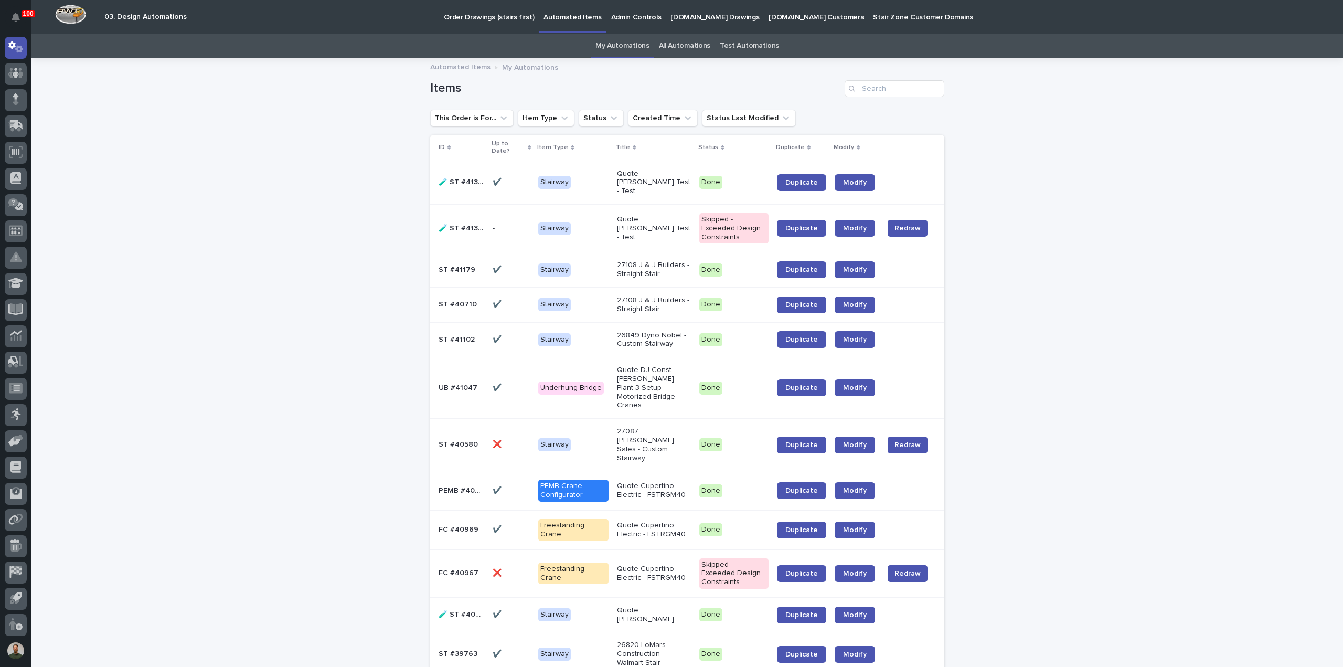
click at [690, 52] on link "All Automations" at bounding box center [684, 46] width 51 height 25
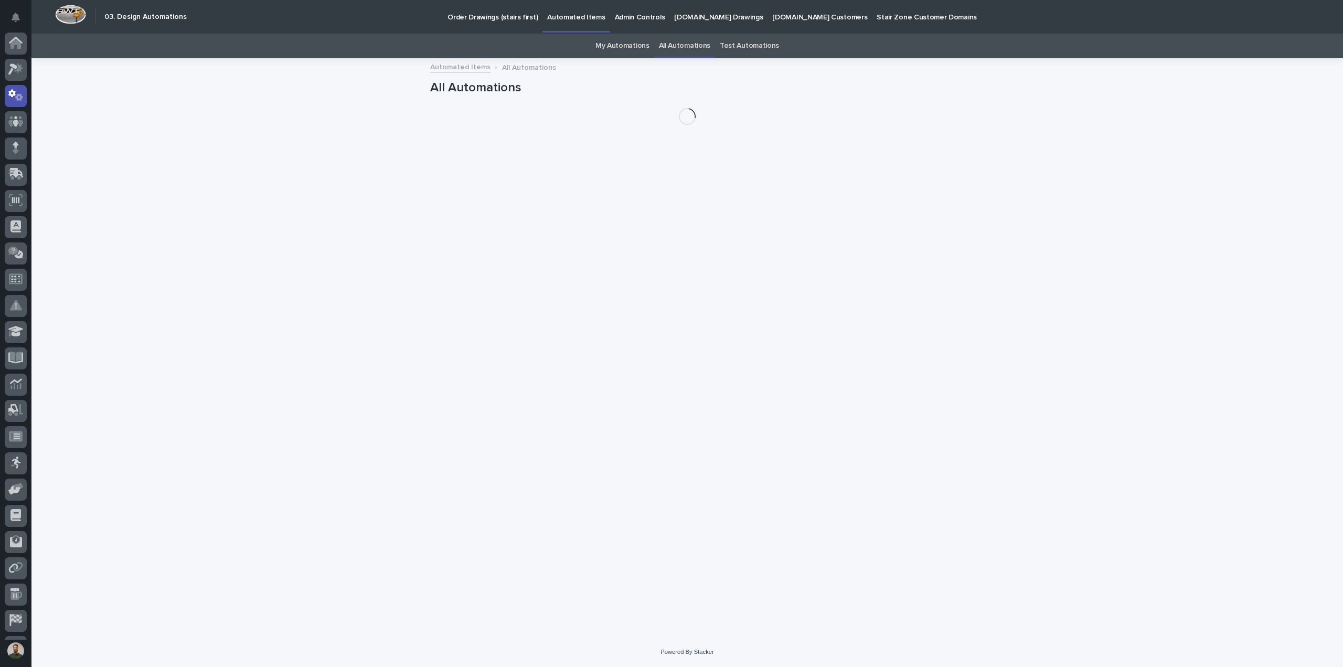
scroll to position [48, 0]
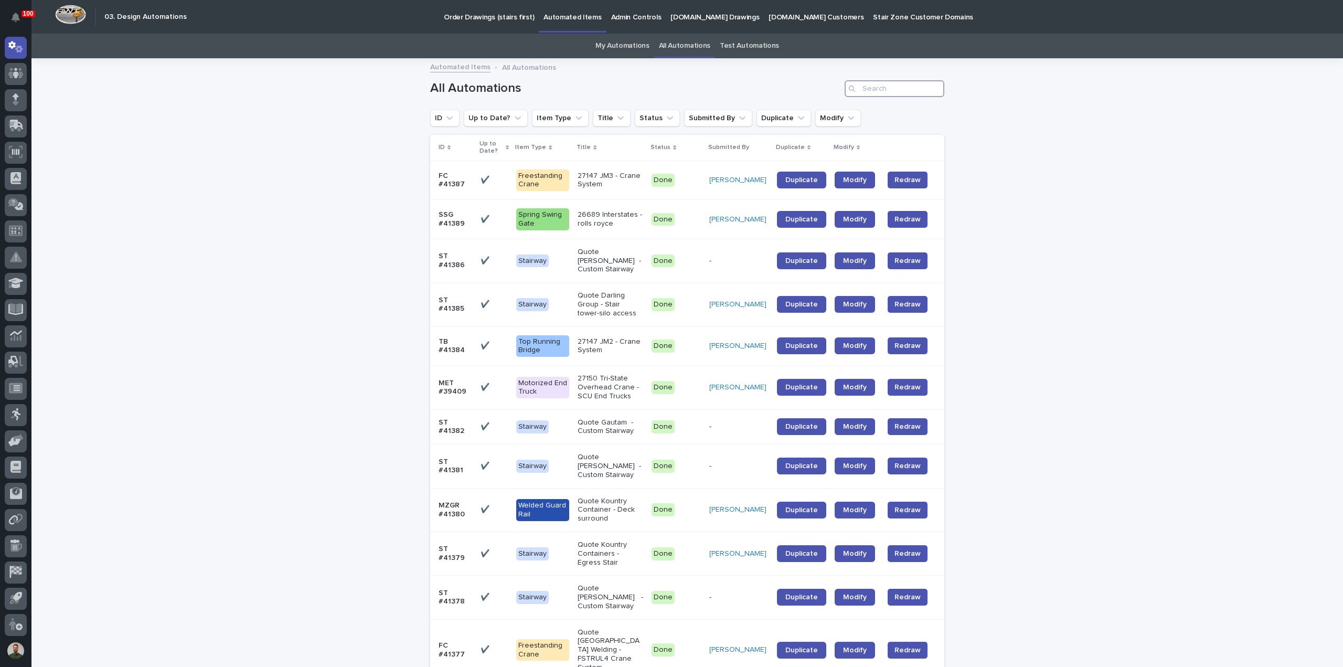
click at [903, 86] on input "Search" at bounding box center [895, 88] width 100 height 17
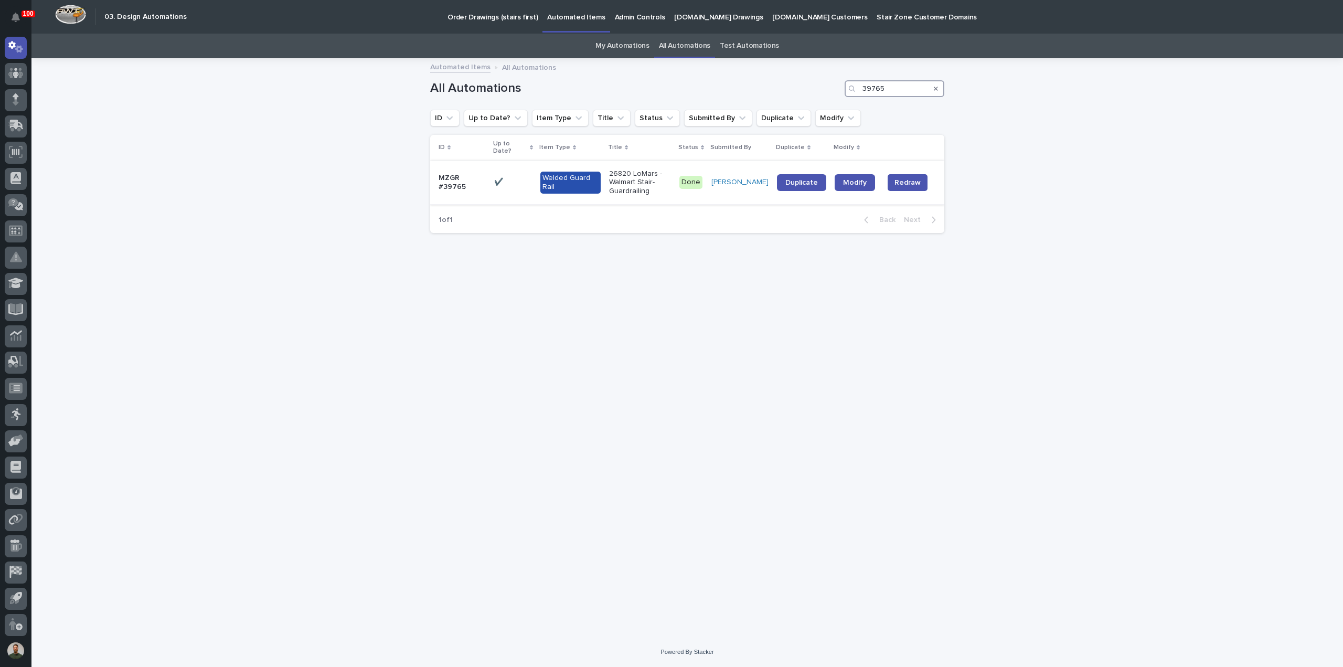
type input "39765"
click at [830, 170] on td "Duplicate" at bounding box center [802, 183] width 58 height 44
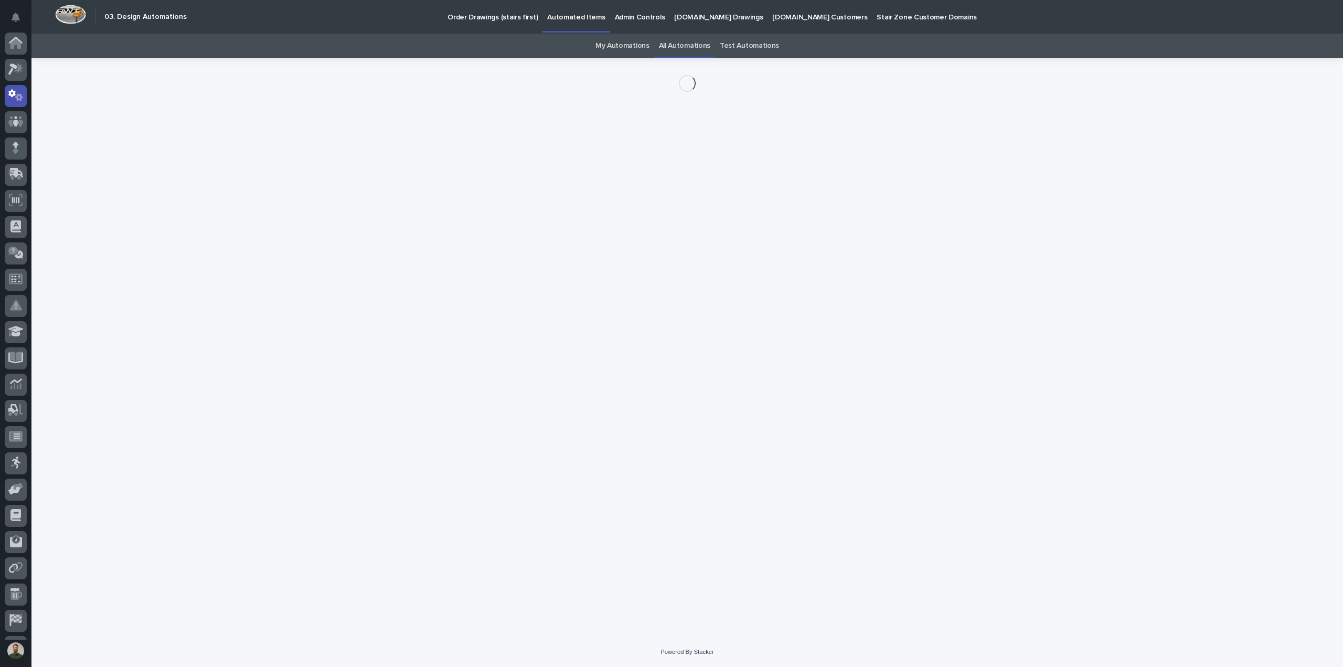
scroll to position [48, 0]
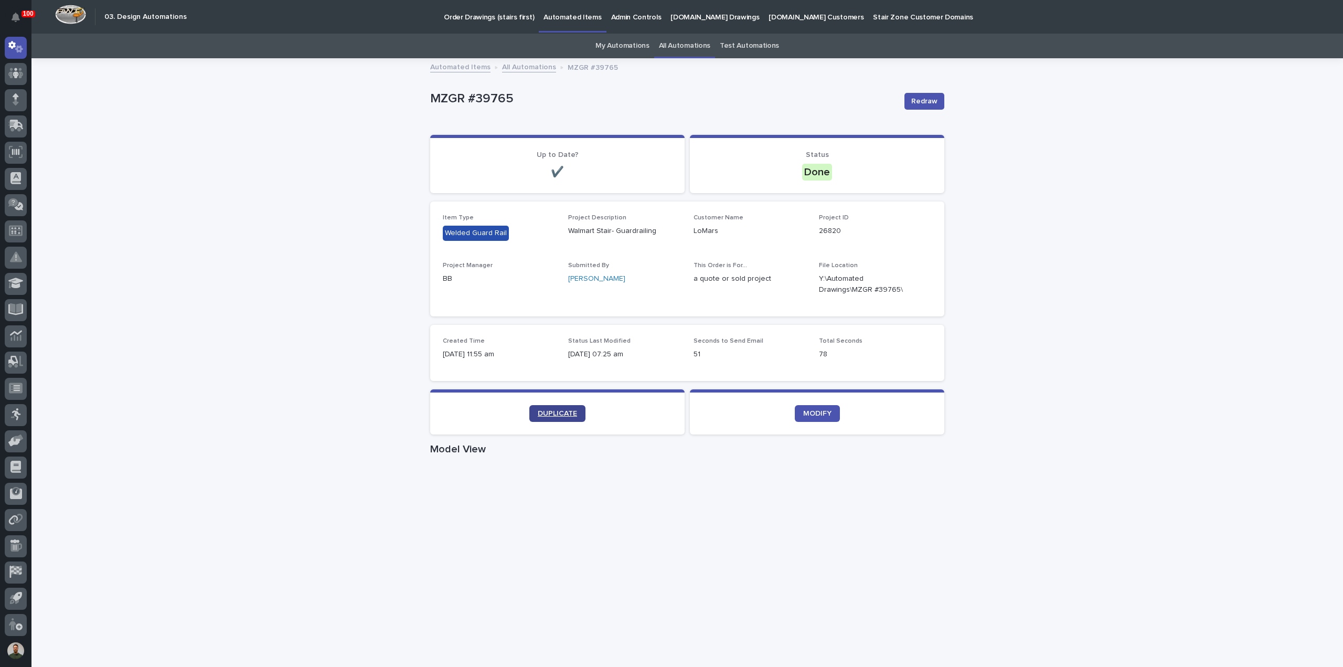
click at [555, 414] on span "DUPLICATE" at bounding box center [557, 413] width 39 height 7
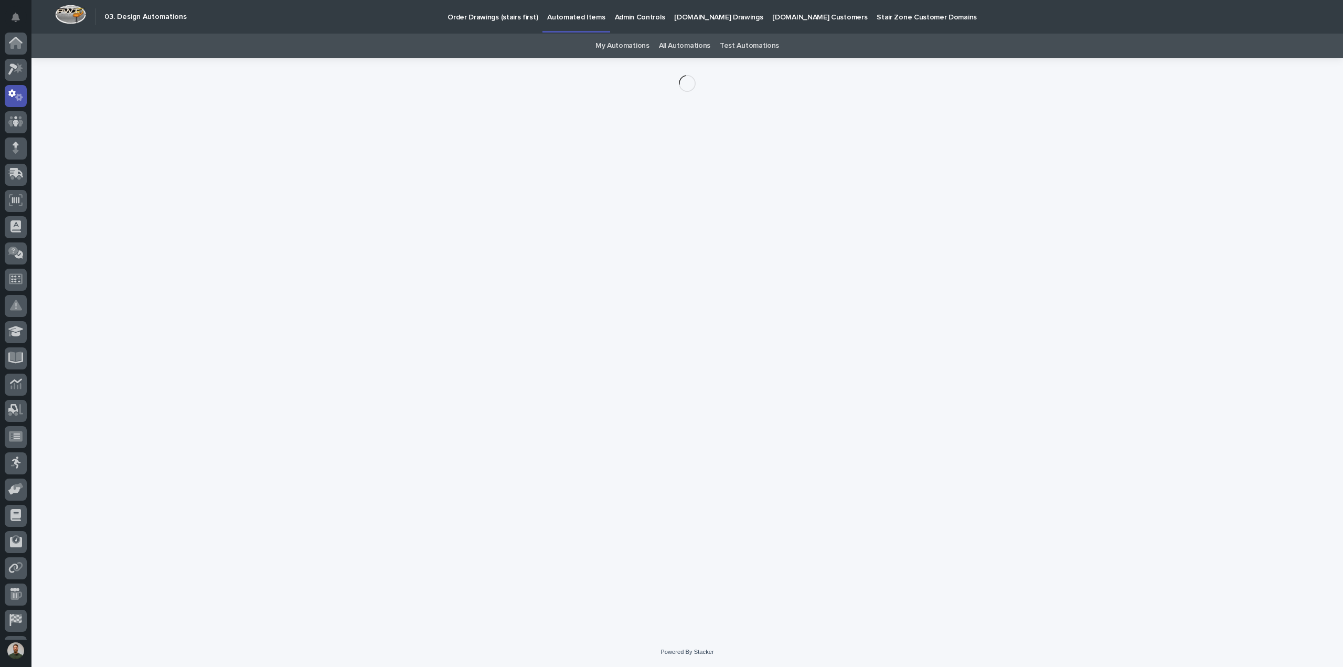
scroll to position [48, 0]
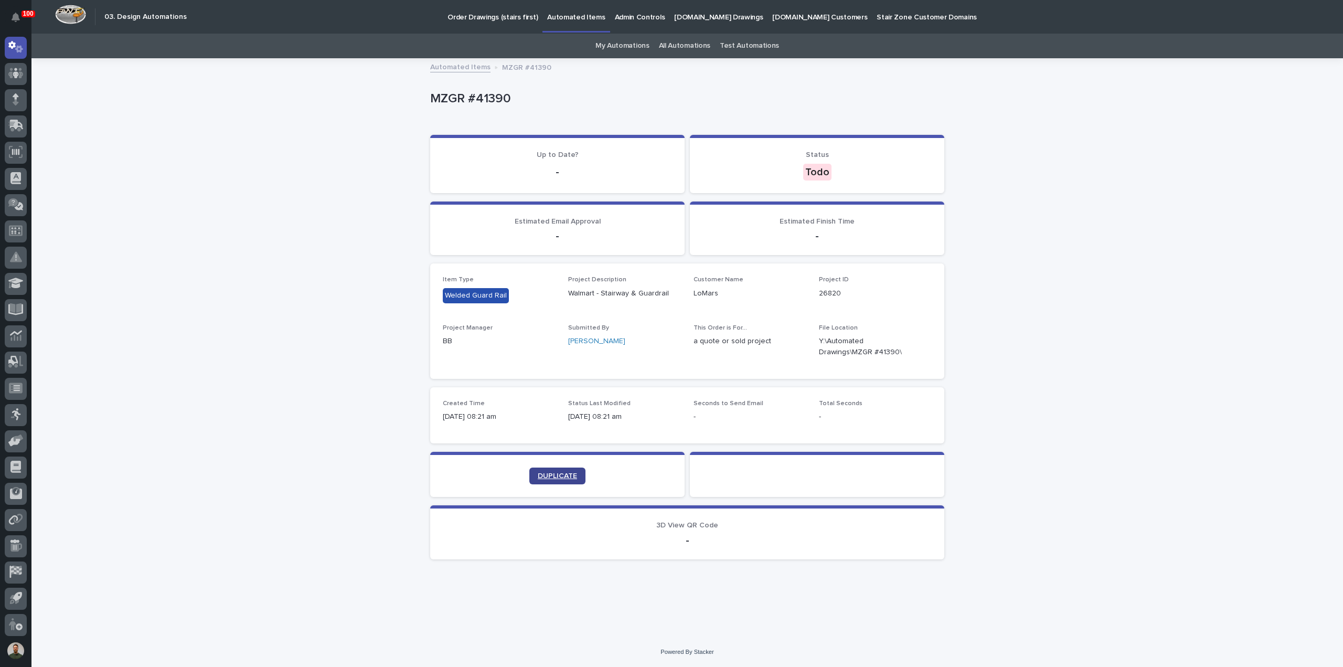
click at [546, 468] on link "DUPLICATE" at bounding box center [557, 475] width 56 height 17
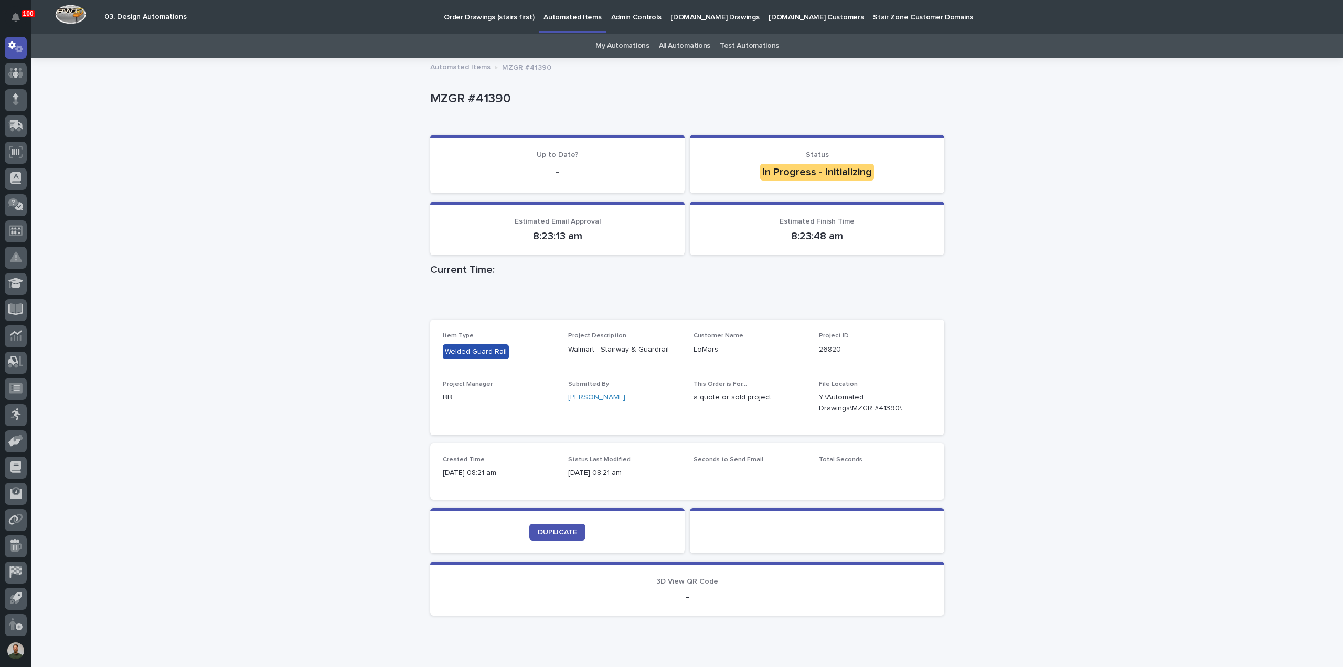
click at [488, 99] on p "MZGR #41390" at bounding box center [685, 98] width 510 height 15
click at [520, 99] on p "MZGR #41390" at bounding box center [685, 98] width 510 height 15
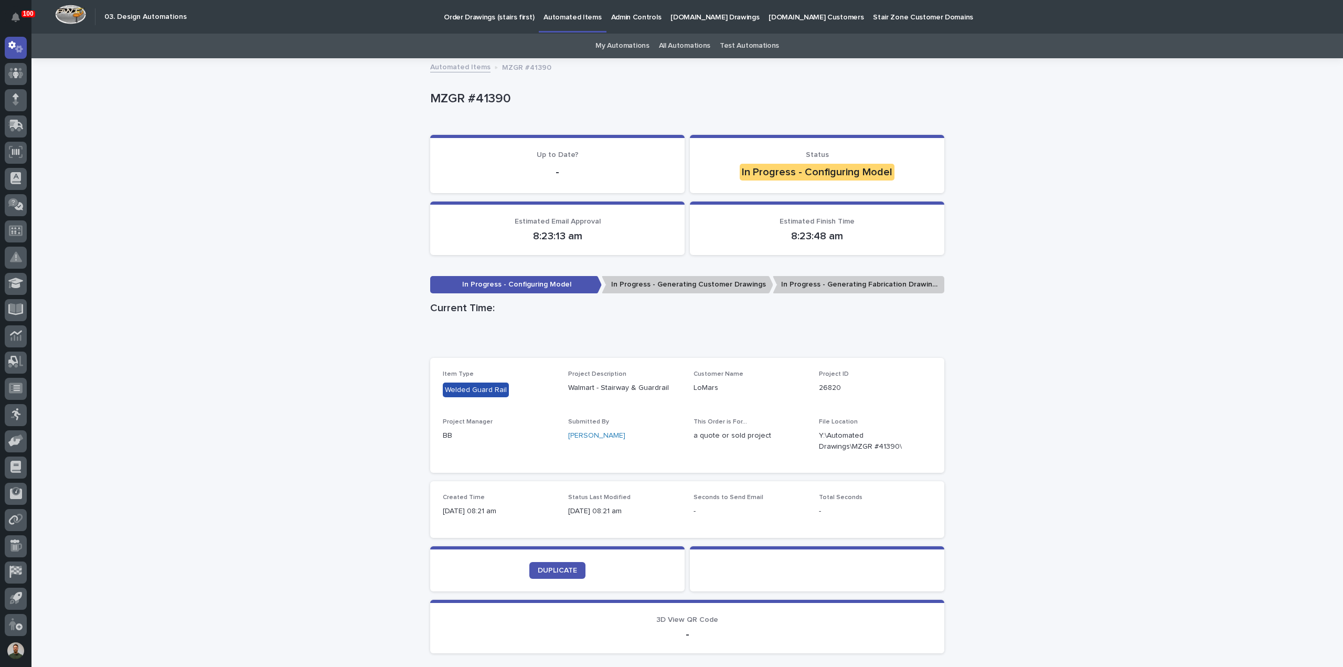
click at [489, 99] on p "MZGR #41390" at bounding box center [685, 98] width 510 height 15
click at [523, 104] on p "MZGR #41390" at bounding box center [685, 98] width 510 height 15
click at [997, 128] on div "Loading... Saving… Loading... Saving… MZGR #41390 MZGR #41390 Sorry, there was …" at bounding box center [686, 386] width 1311 height 655
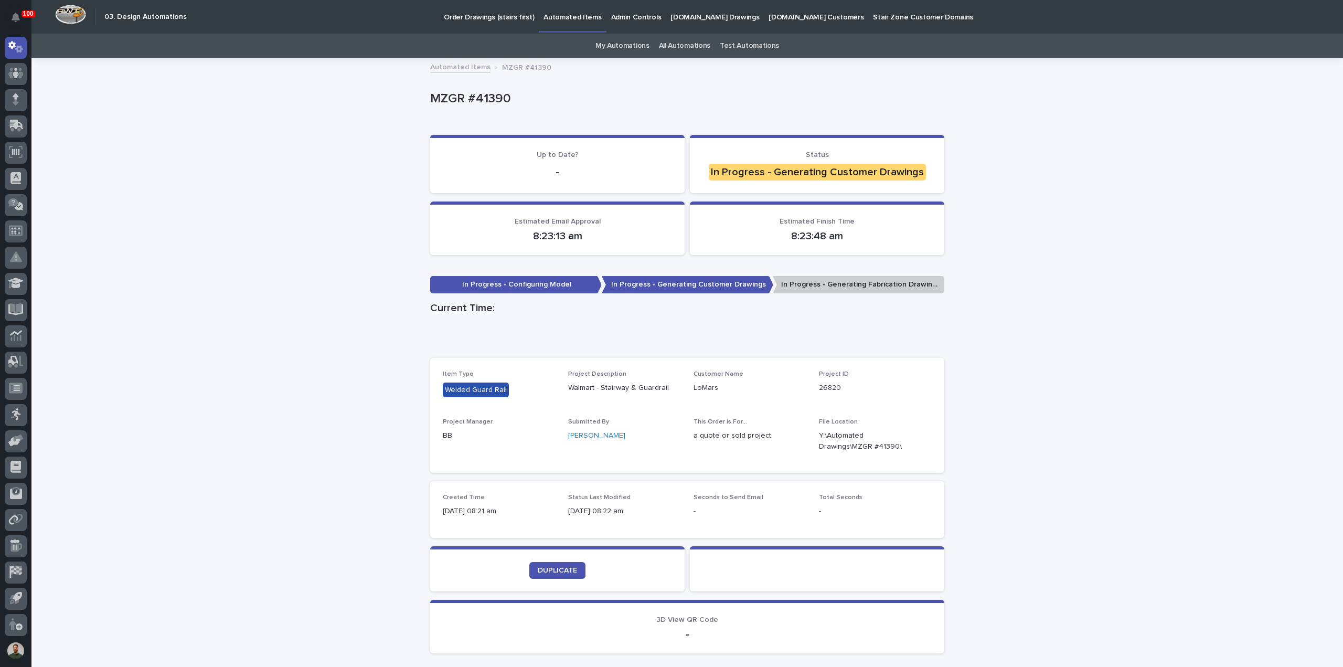
click at [482, 97] on p "MZGR #41390" at bounding box center [685, 98] width 510 height 15
click at [506, 96] on p "MZGR #41390" at bounding box center [685, 98] width 510 height 15
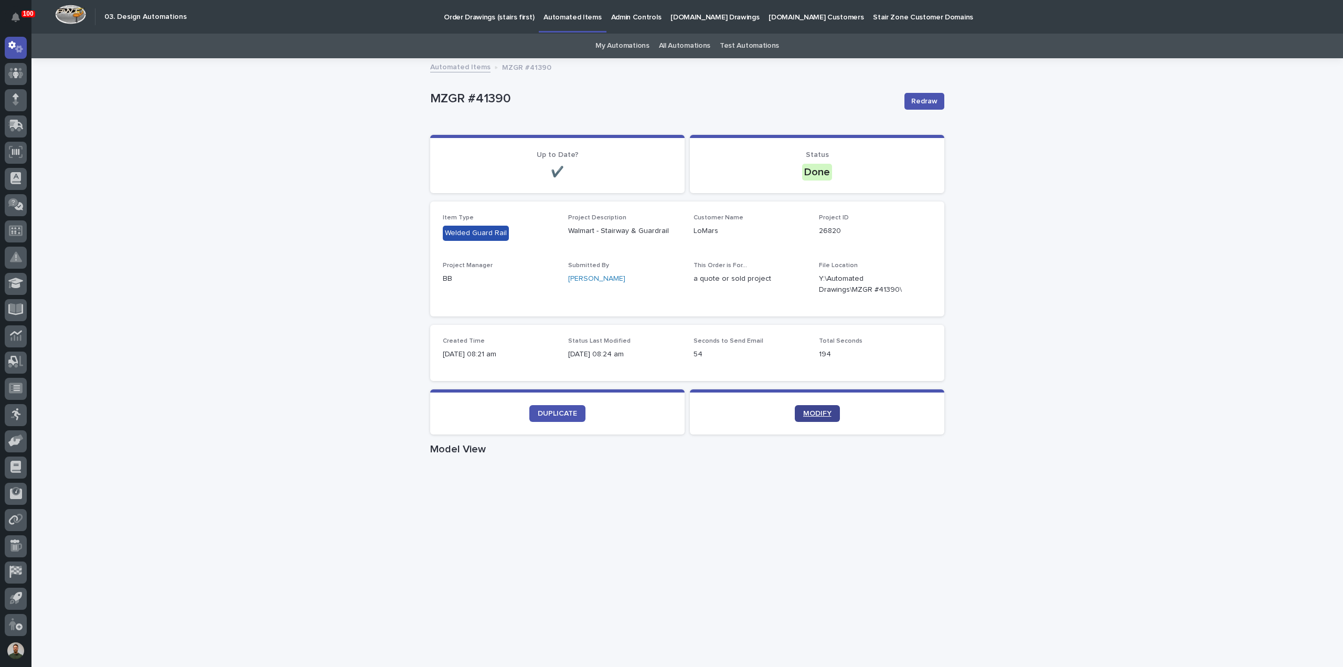
click at [814, 417] on link "MODIFY" at bounding box center [817, 413] width 45 height 17
click at [817, 414] on span "MODIFY" at bounding box center [817, 413] width 28 height 7
click at [935, 98] on button "Redraw" at bounding box center [924, 101] width 40 height 17
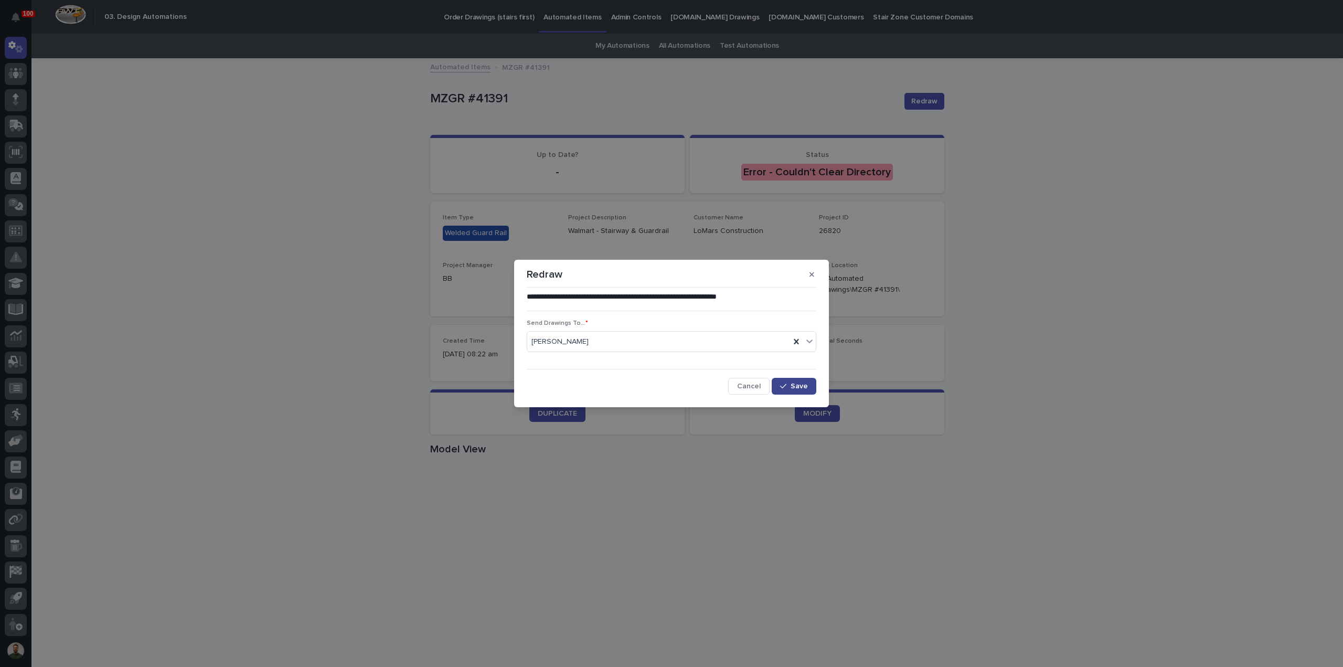
click at [802, 385] on span "Save" at bounding box center [798, 385] width 17 height 7
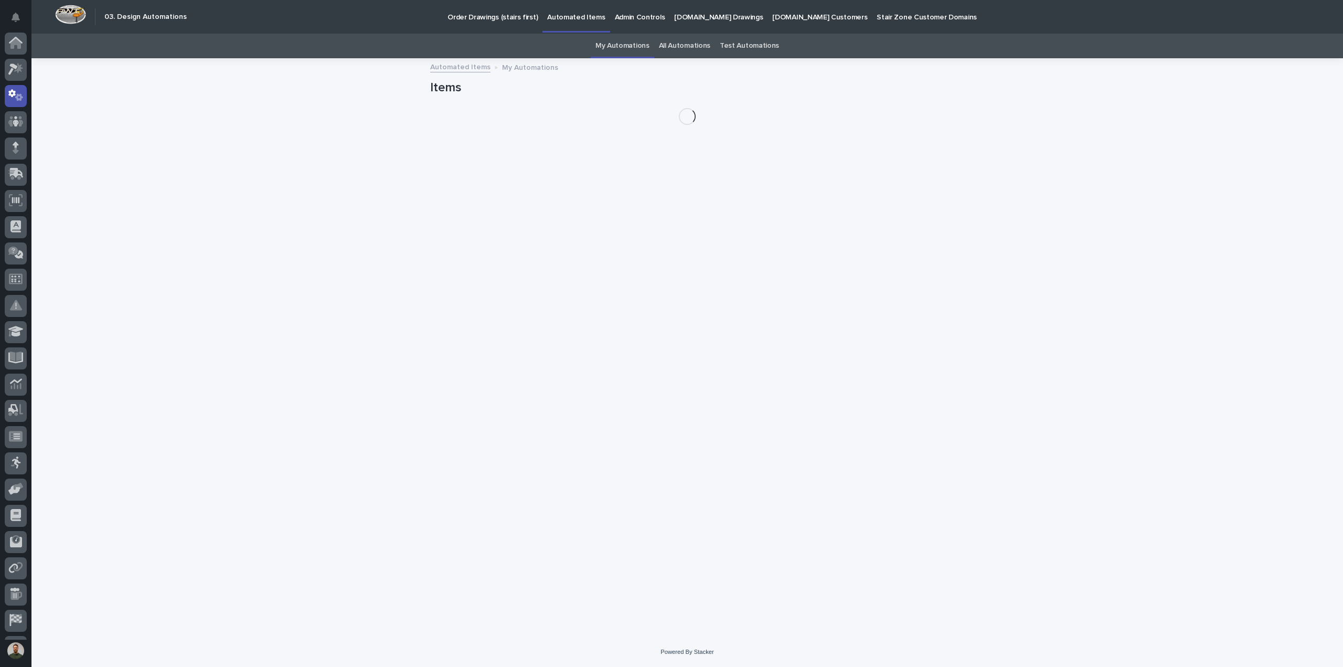
scroll to position [48, 0]
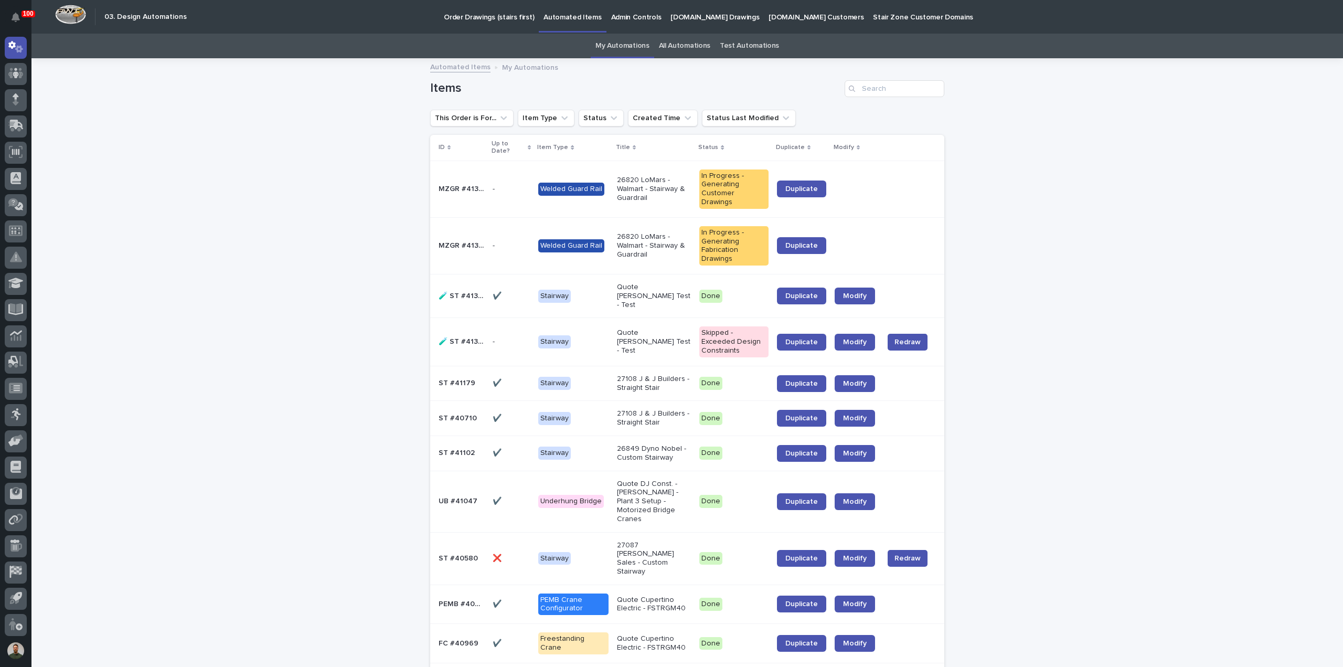
click at [694, 54] on link "All Automations" at bounding box center [684, 46] width 51 height 25
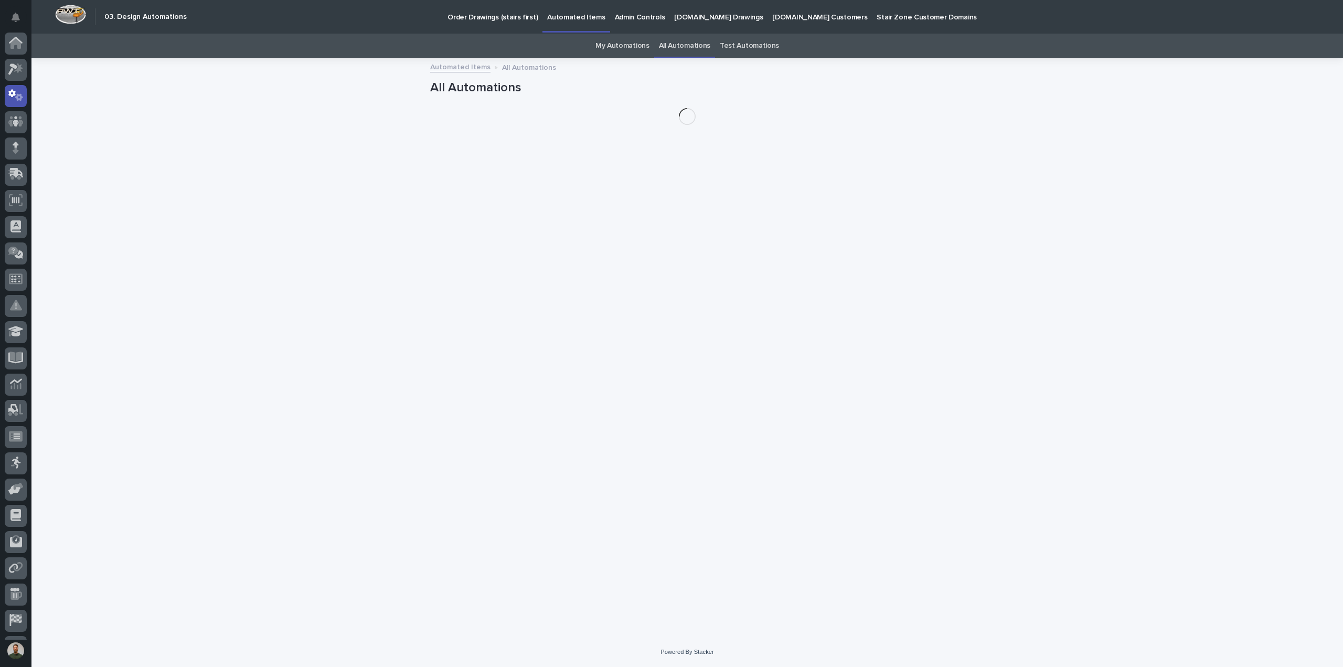
scroll to position [48, 0]
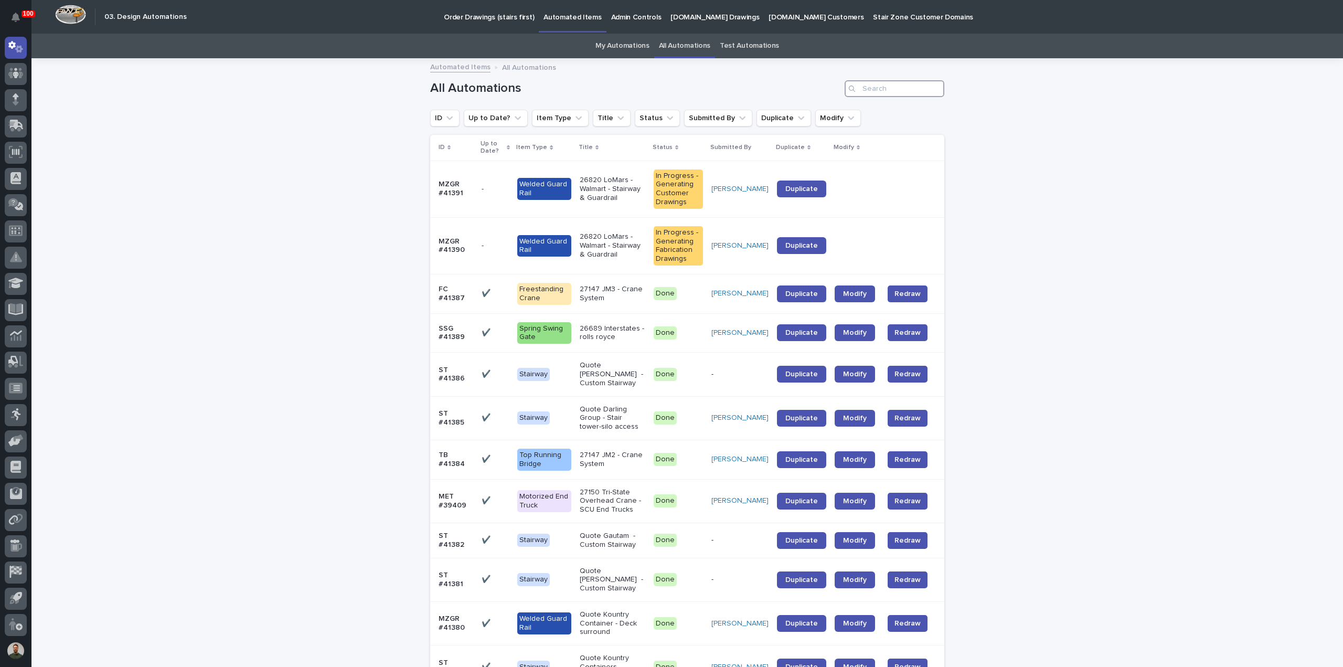
click at [906, 90] on input "Search" at bounding box center [895, 88] width 100 height 17
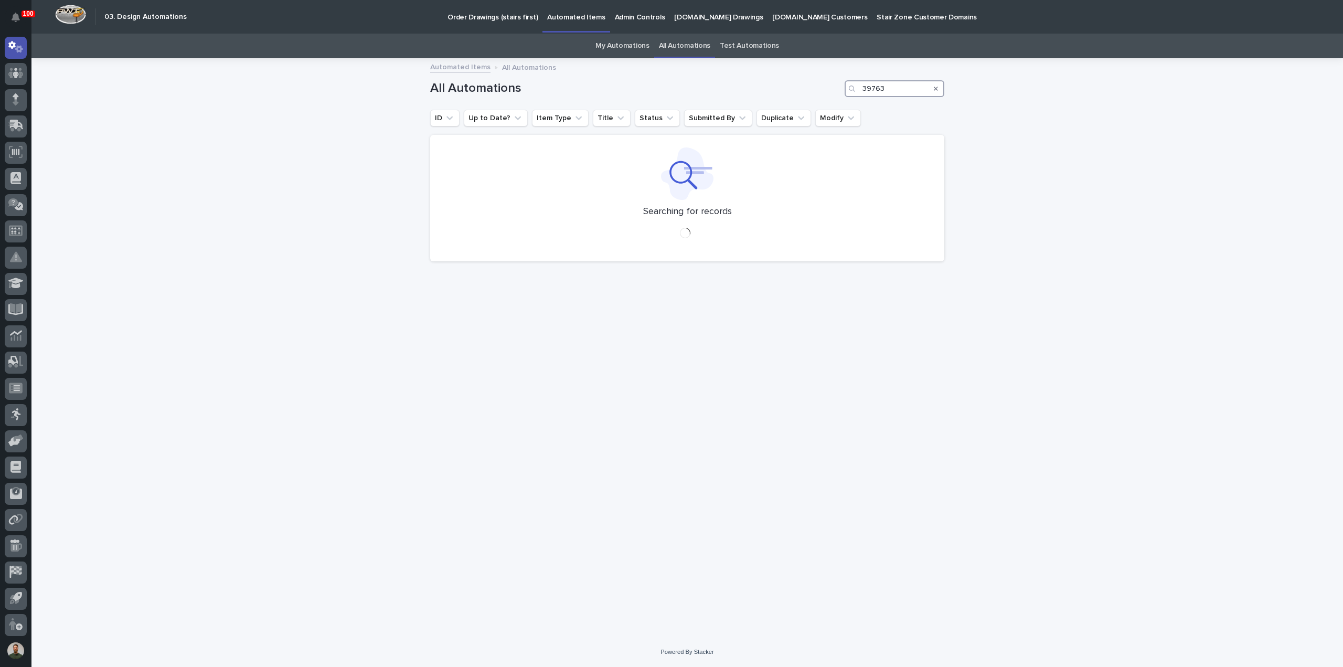
type input "39763"
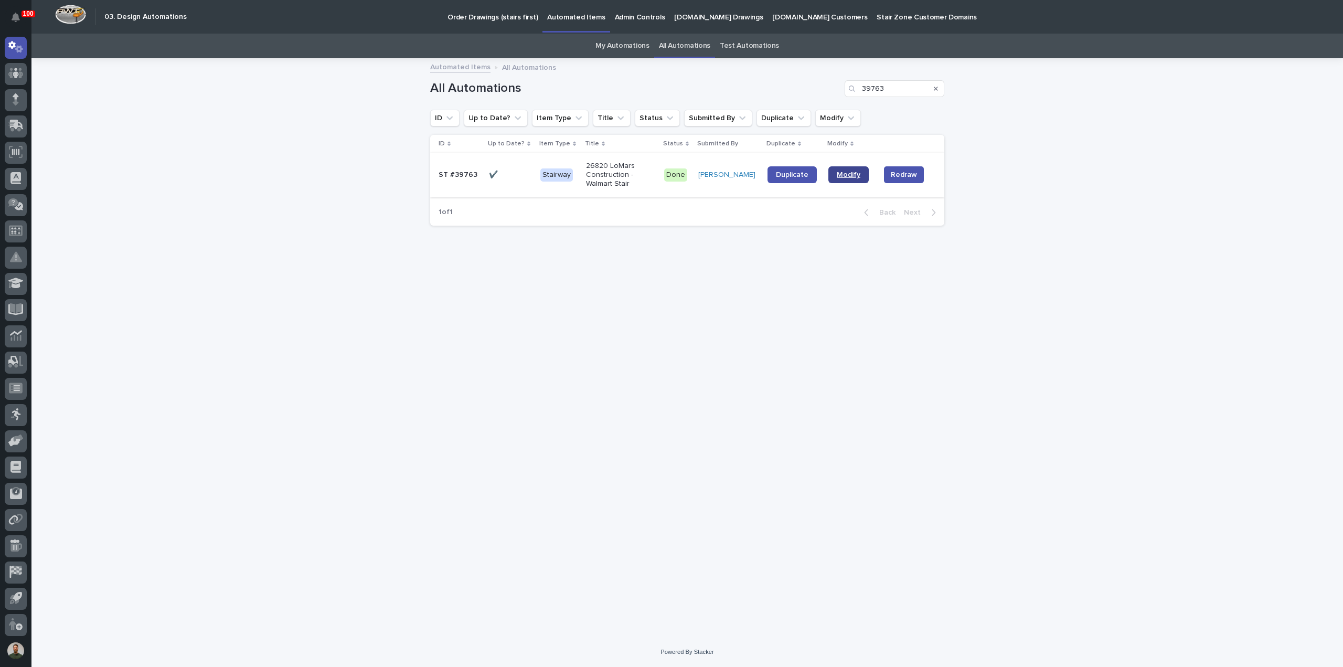
click at [841, 175] on span "Modify" at bounding box center [849, 174] width 24 height 7
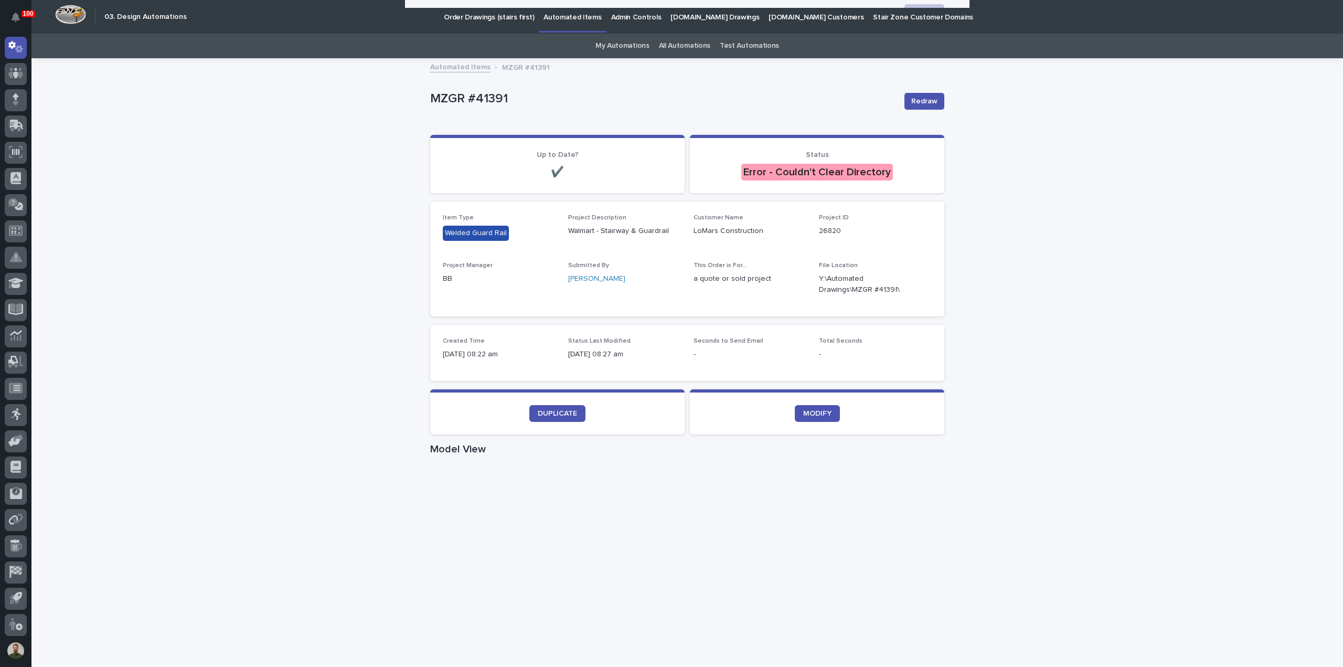
click at [1084, 417] on div "Loading... Saving… Loading... Saving… MZGR #41391 Redraw MZGR #41391 Redraw Sor…" at bounding box center [686, 607] width 1311 height 1096
click at [1063, 222] on div "Loading... Saving… Loading... Saving… MZGR #41391 Redraw MZGR #41391 Redraw Sor…" at bounding box center [686, 607] width 1311 height 1096
click at [925, 97] on span "Redraw" at bounding box center [924, 101] width 26 height 10
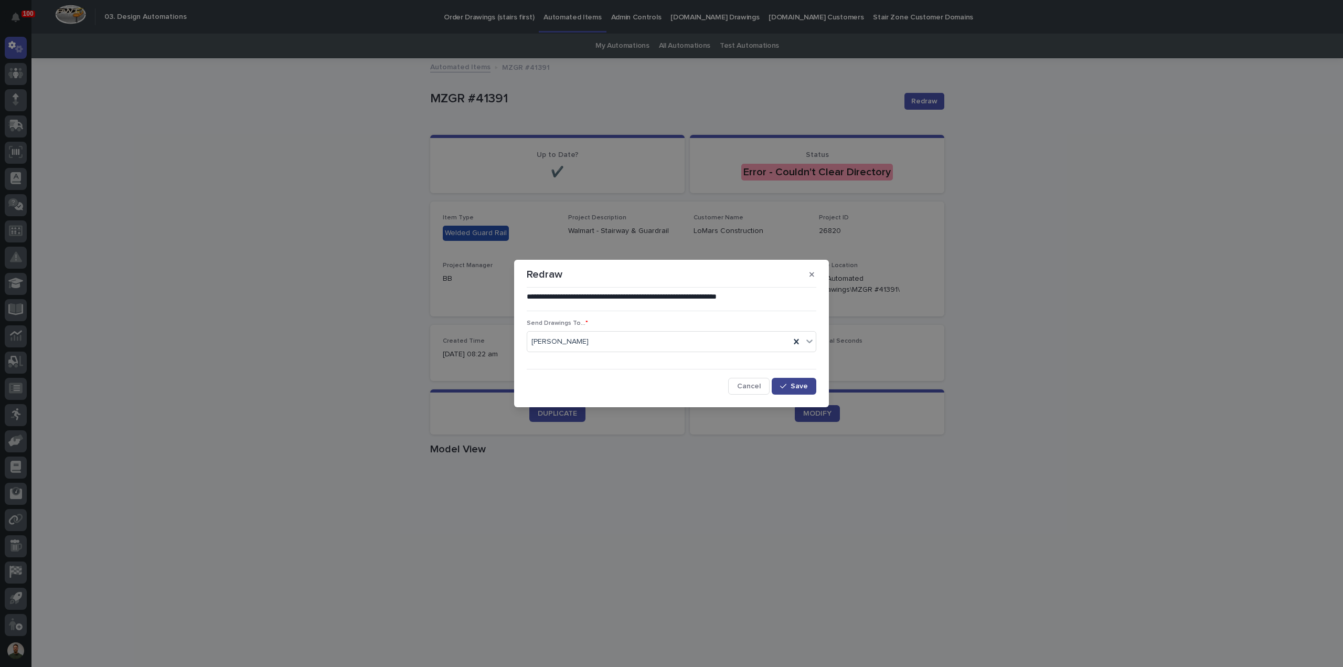
click at [799, 379] on button "Save" at bounding box center [794, 386] width 45 height 17
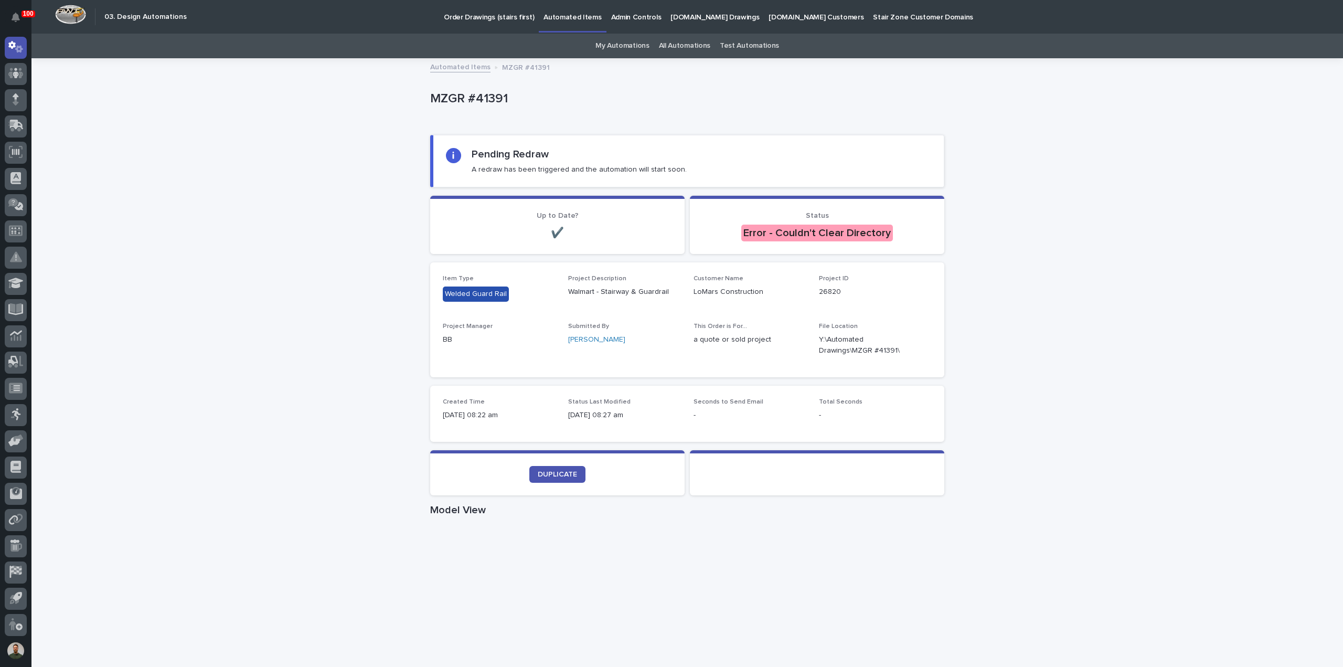
click at [1123, 233] on div "Loading... Saving… Loading... Saving… MZGR #41391 MZGR #41391 Sorry, there was …" at bounding box center [686, 637] width 1311 height 1157
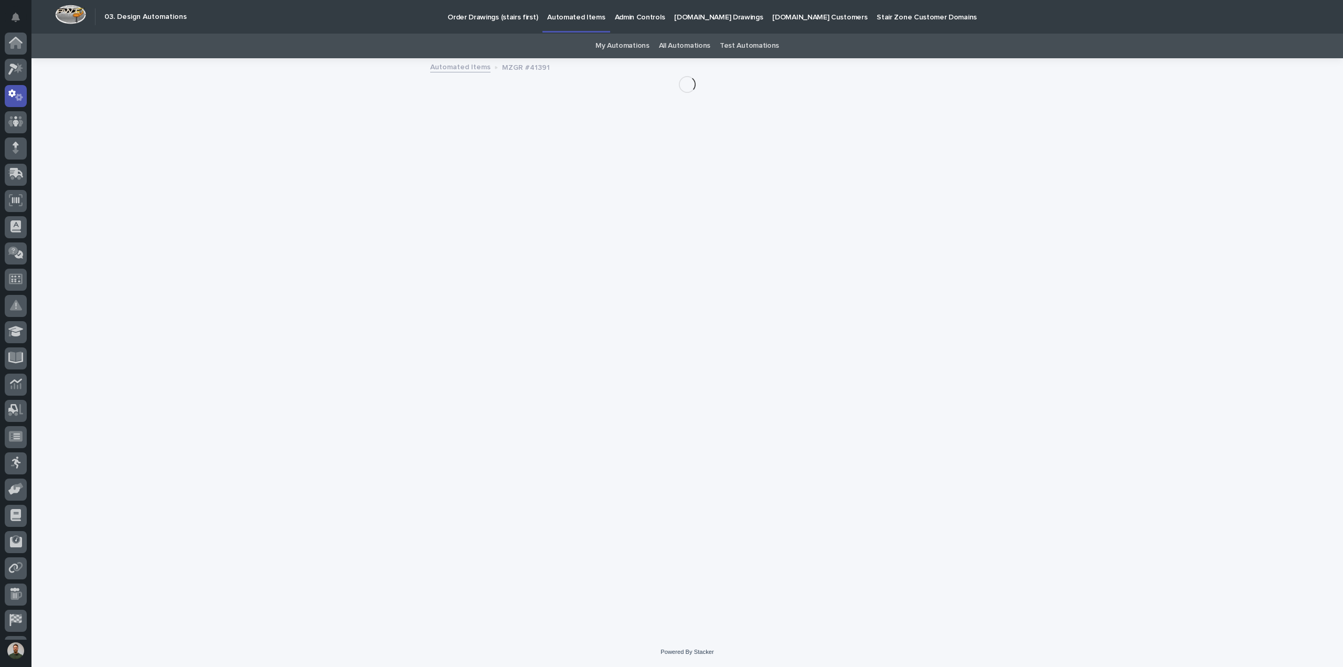
scroll to position [48, 0]
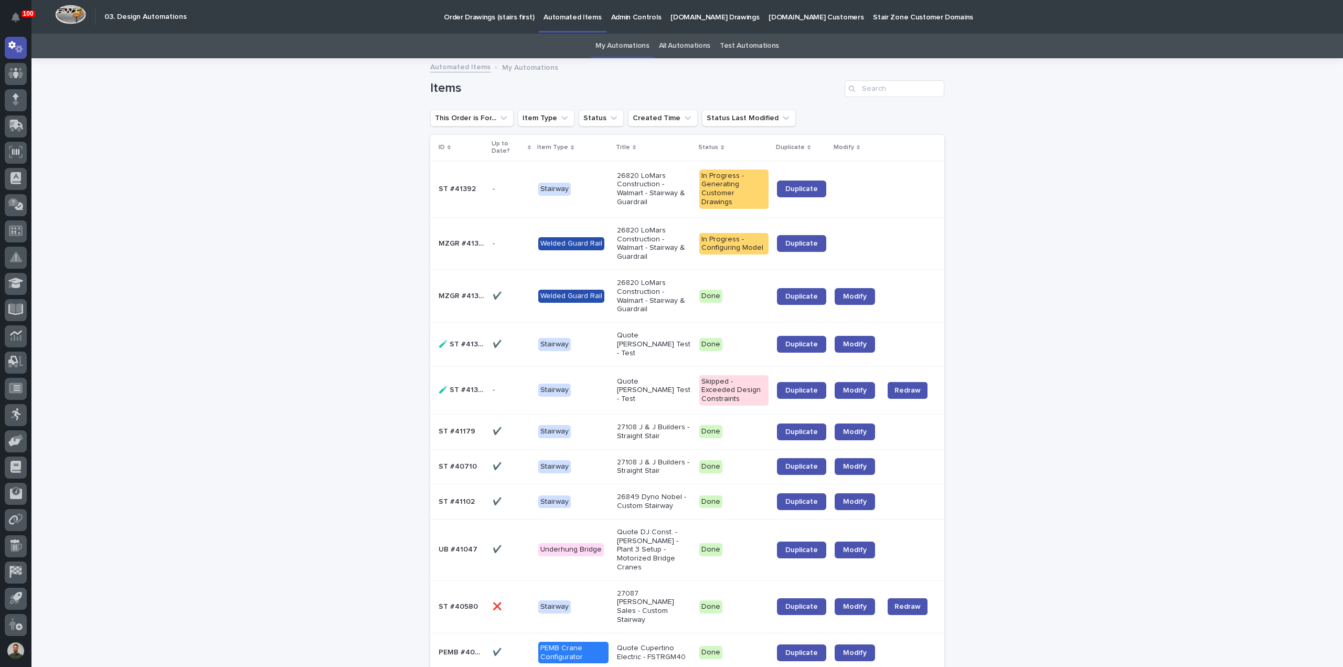
click at [469, 192] on div "ST #41392 ST #41392" at bounding box center [462, 188] width 46 height 17
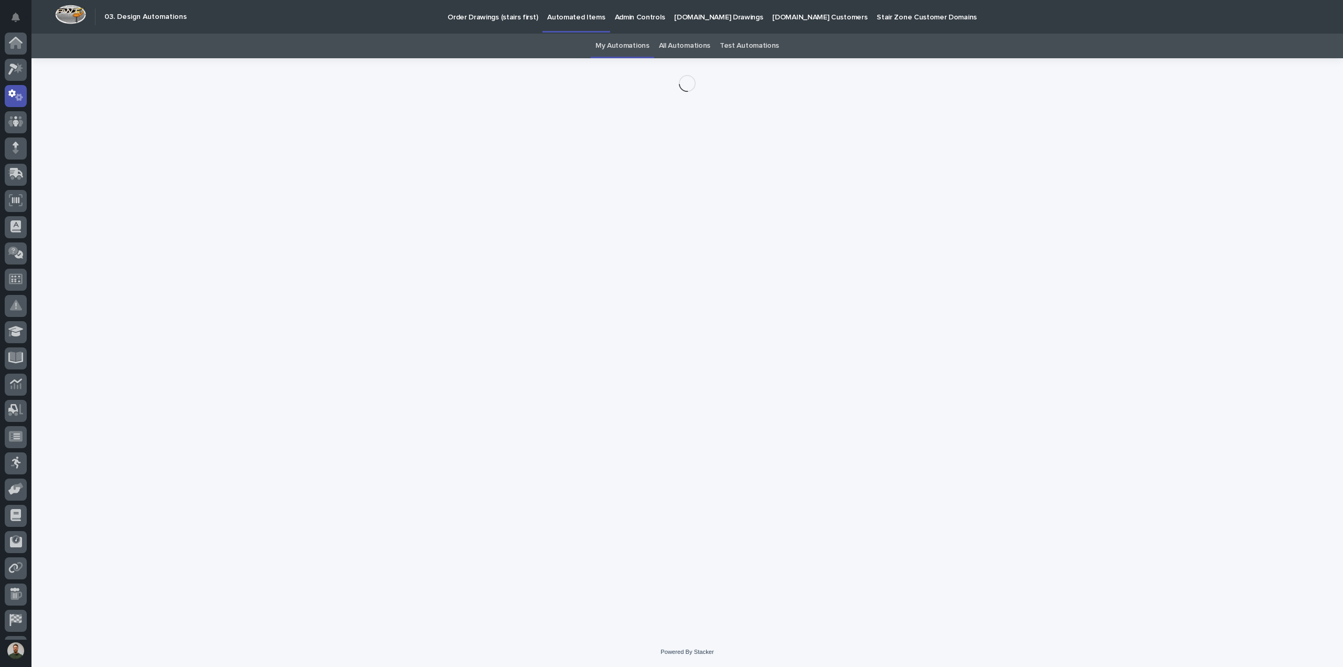
scroll to position [48, 0]
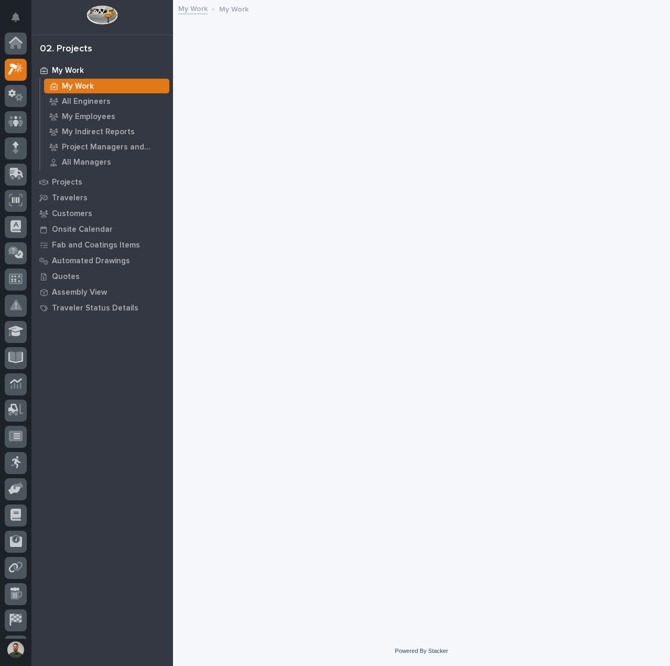
scroll to position [26, 0]
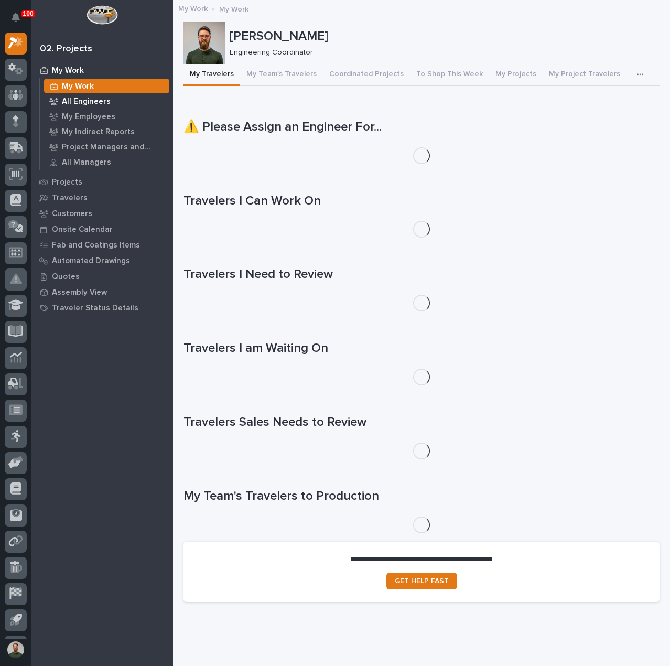
click at [97, 108] on div "All Engineers" at bounding box center [106, 101] width 125 height 15
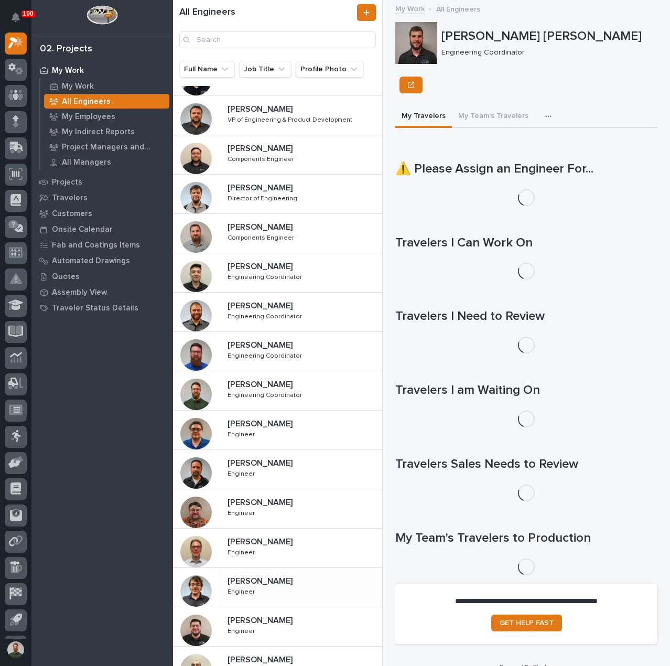
scroll to position [200, 0]
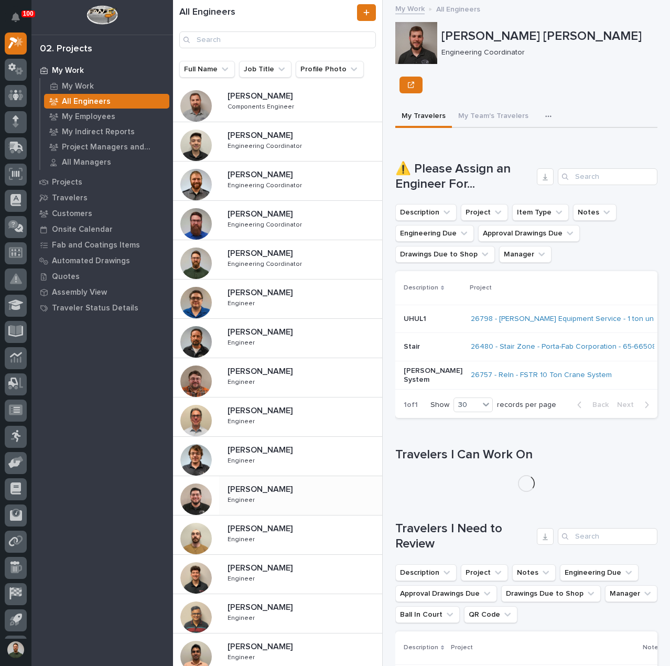
click at [274, 480] on div "Juan Santillan Juan Santillan Engineer Engineer" at bounding box center [300, 495] width 163 height 30
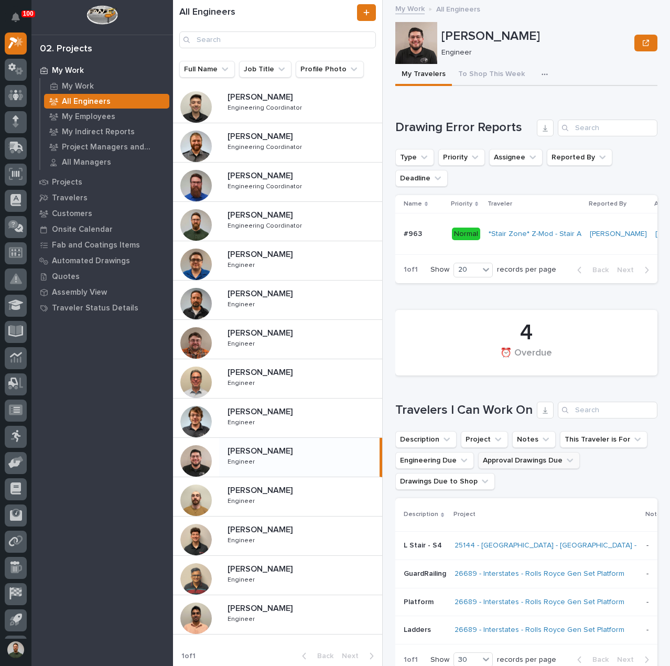
scroll to position [70, 0]
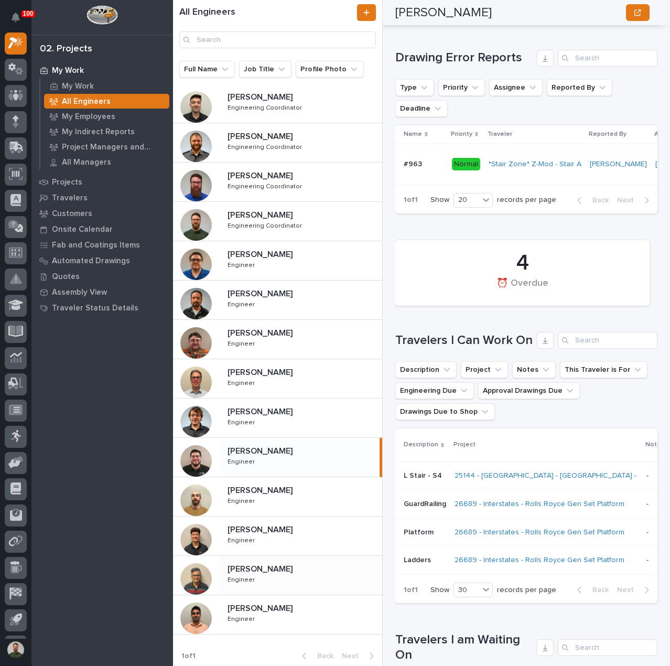
click at [280, 579] on div "Rishi Desai Rishi Desai Engineer Engineer" at bounding box center [300, 575] width 163 height 30
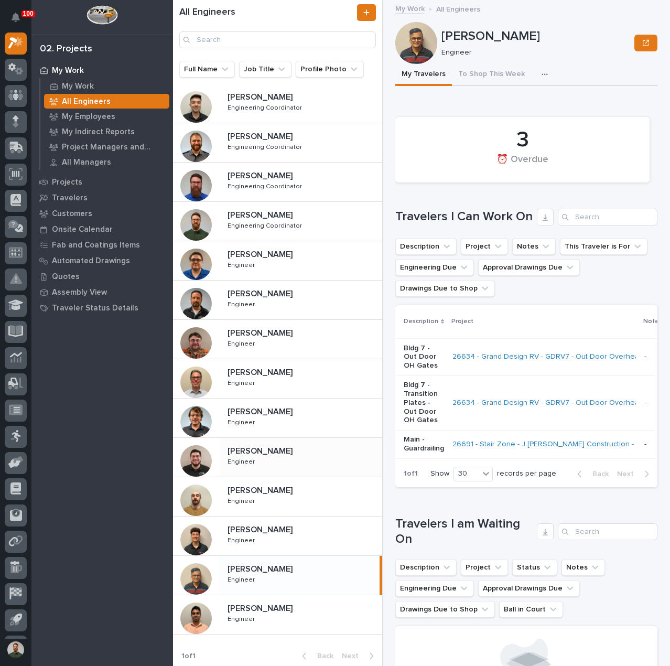
click at [433, 453] on p "Main - Guardrailing" at bounding box center [424, 444] width 40 height 18
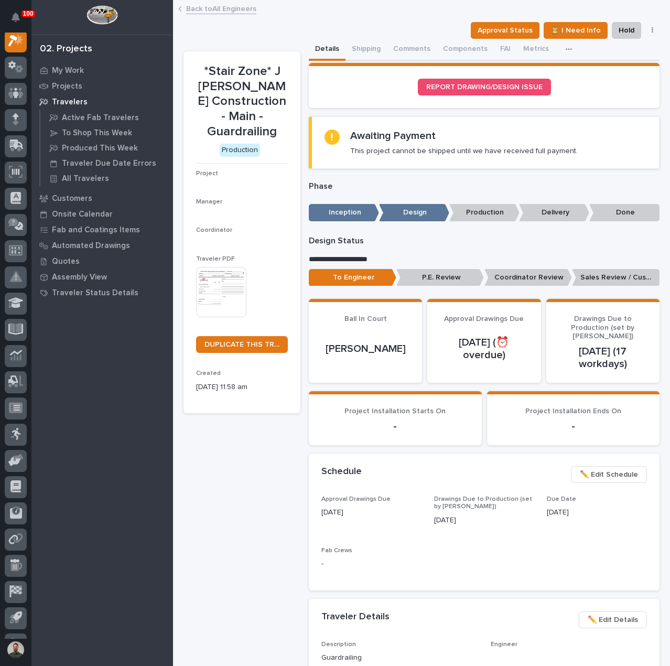
scroll to position [26, 0]
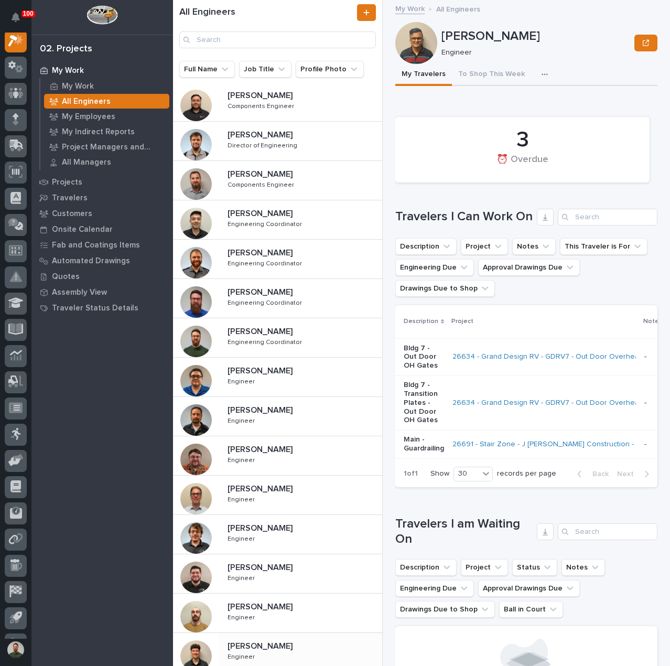
scroll to position [70, 0]
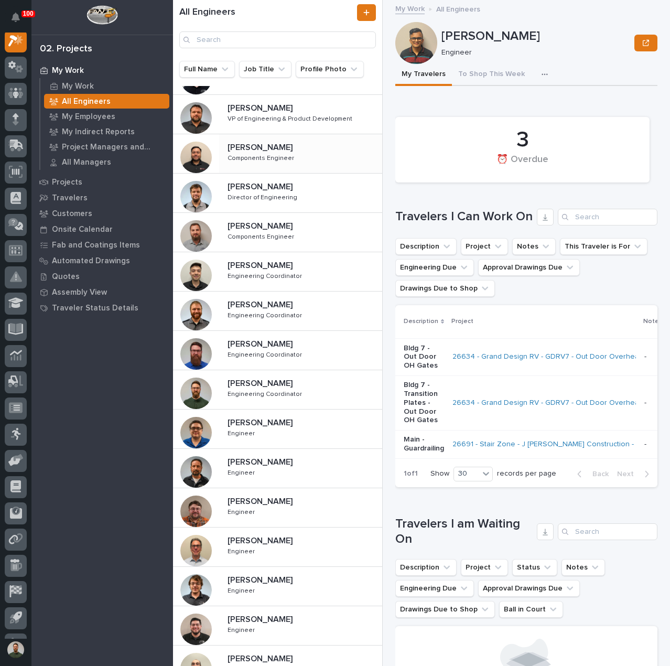
click at [245, 153] on p "Components Engineer" at bounding box center [262, 157] width 69 height 9
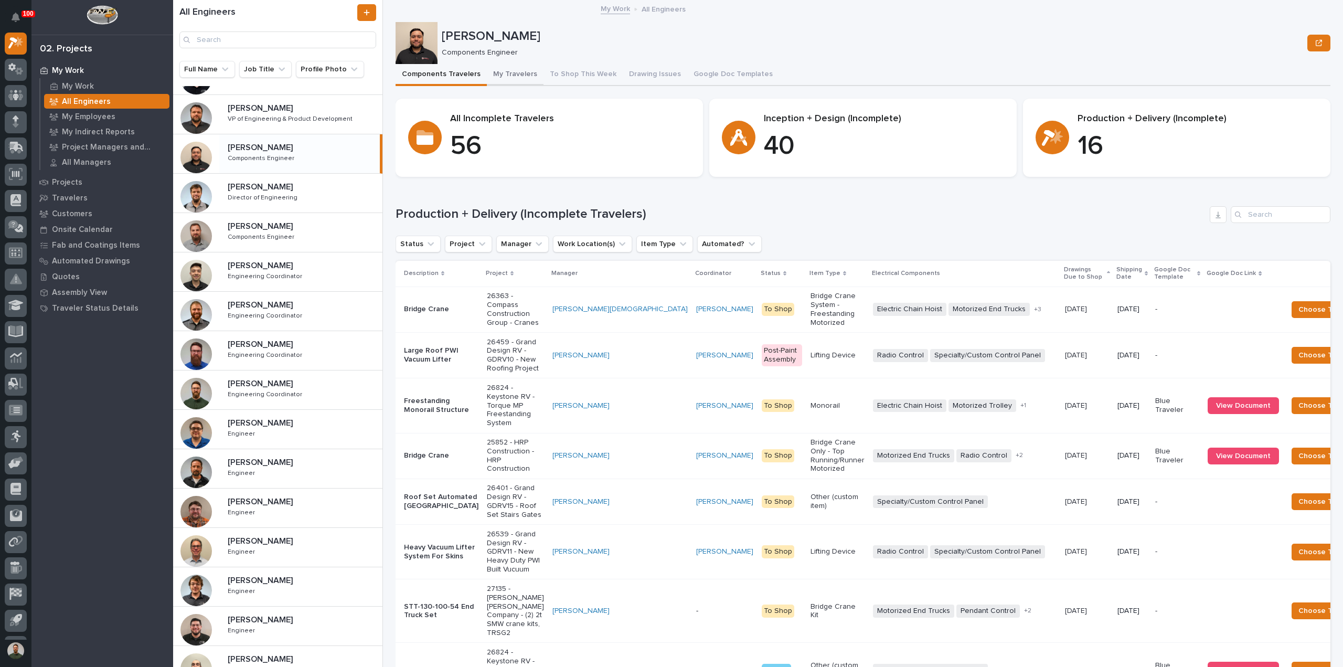
click at [511, 73] on button "My Travelers" at bounding box center [515, 75] width 57 height 22
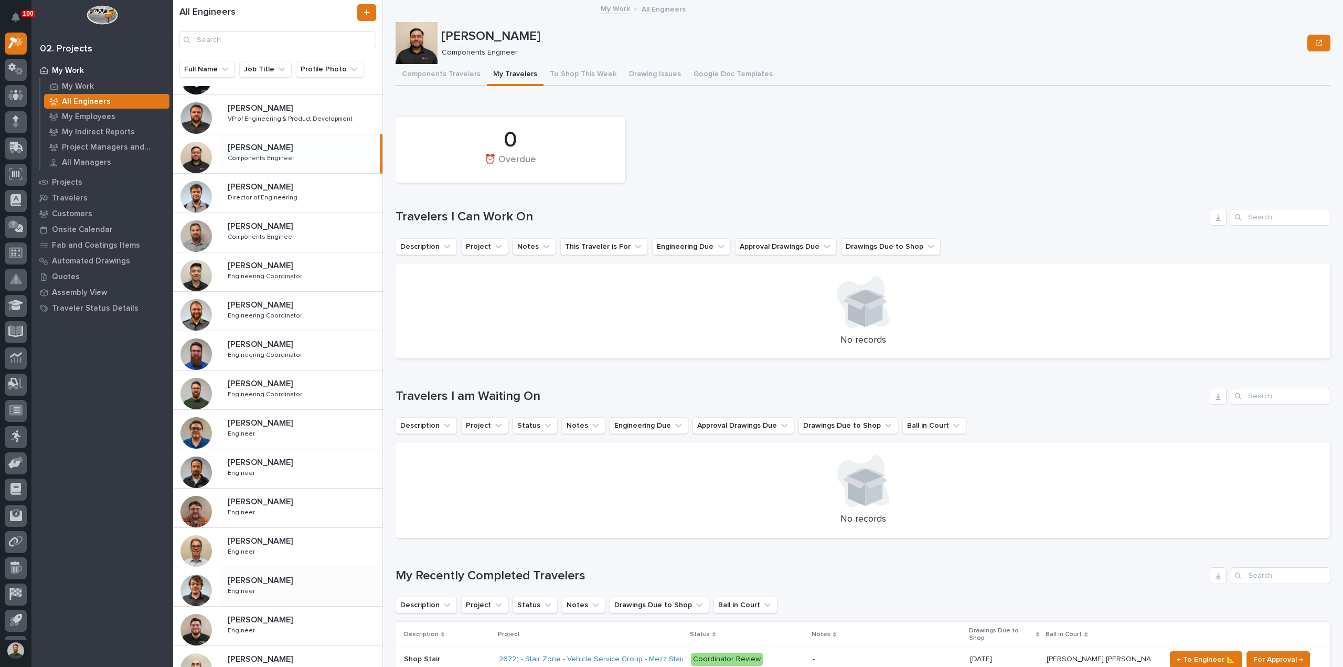
scroll to position [237, 0]
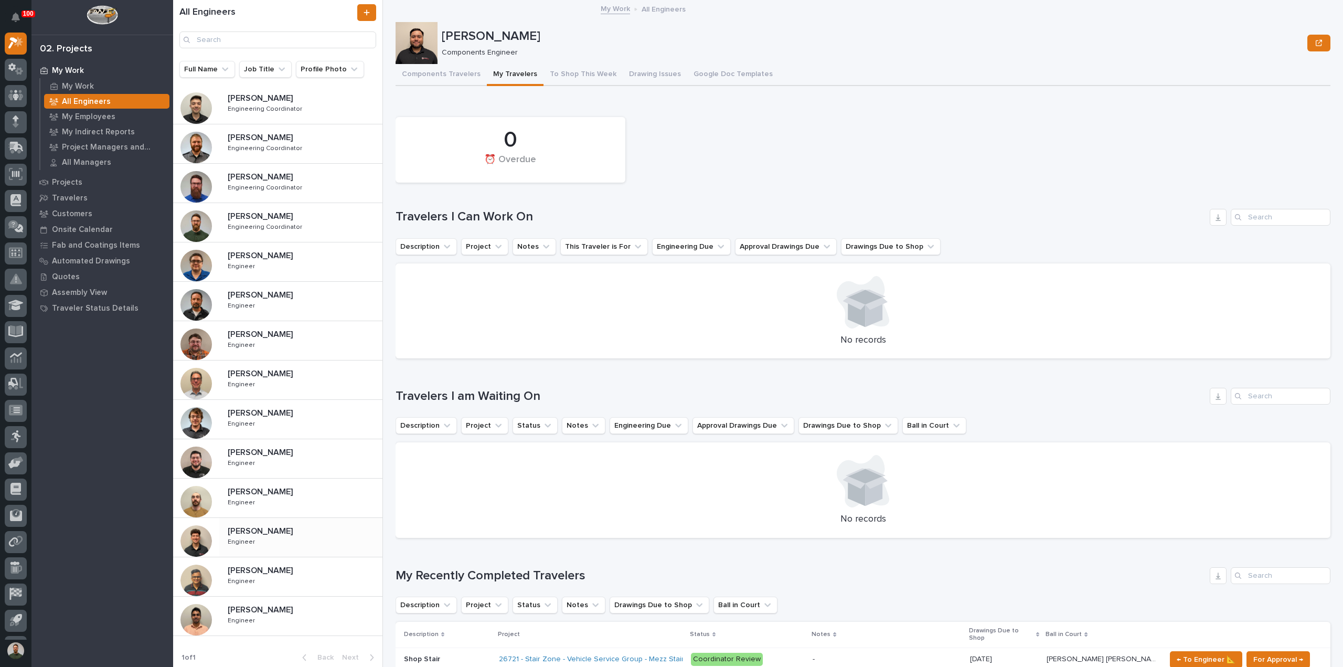
click at [275, 537] on div "Nate Rulli Nate Rulli Engineer Engineer" at bounding box center [300, 537] width 163 height 30
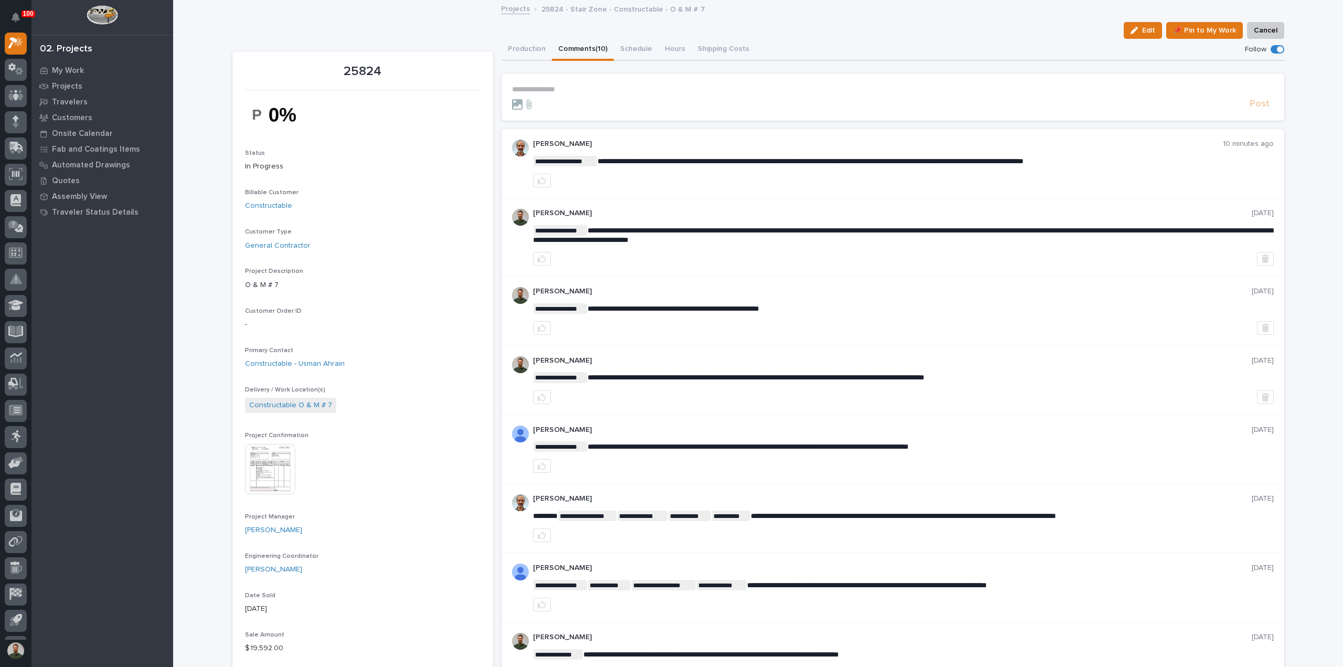
click at [735, 185] on div at bounding box center [903, 181] width 741 height 14
click at [538, 179] on icon "button" at bounding box center [542, 180] width 8 height 8
click at [629, 180] on div "1" at bounding box center [903, 181] width 741 height 14
click at [837, 165] on p "**********" at bounding box center [903, 161] width 741 height 10
click at [831, 174] on div "1" at bounding box center [903, 181] width 741 height 14
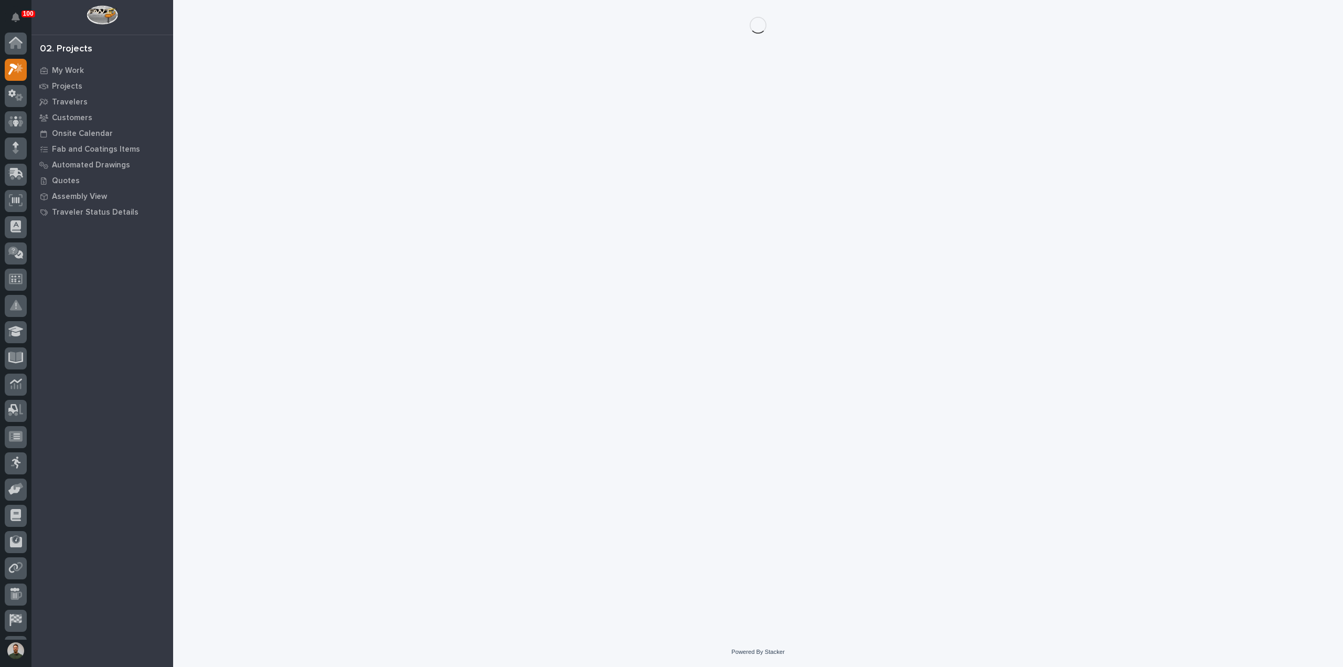
scroll to position [26, 0]
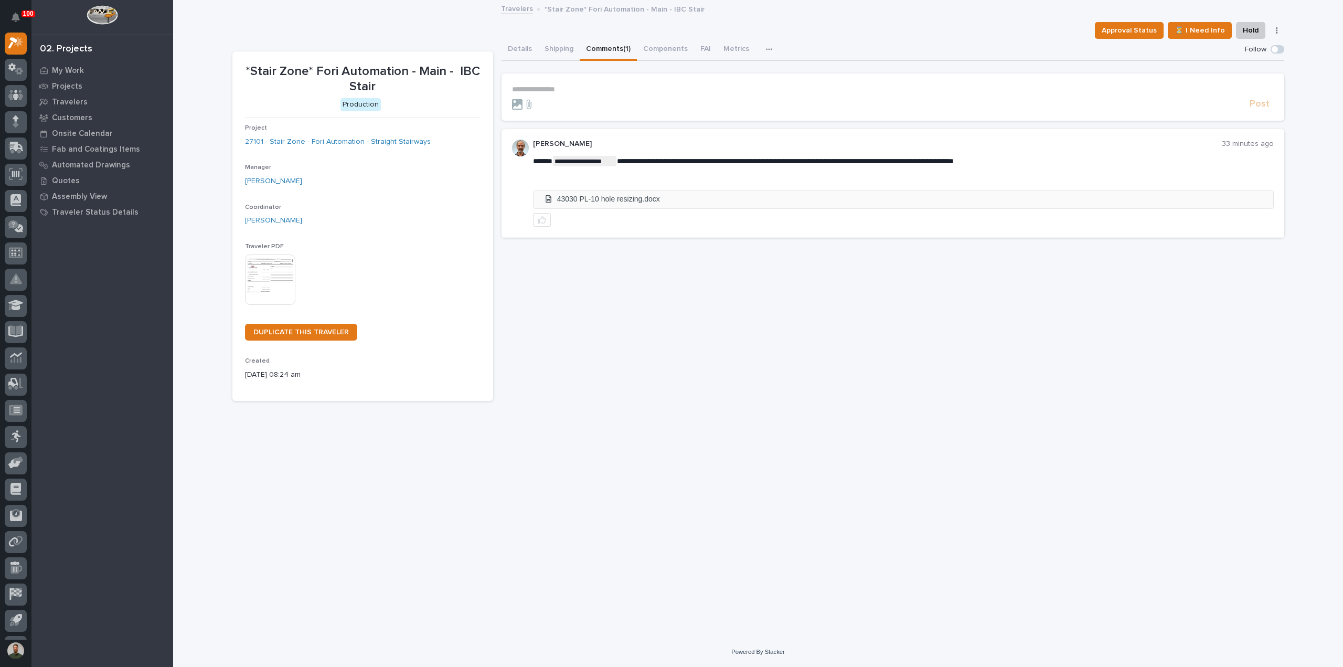
click at [614, 203] on li "43030 PL-10 hole resizing.docx" at bounding box center [903, 198] width 740 height 17
click at [624, 196] on li "43030 PL-10 hole resizing.docx" at bounding box center [903, 198] width 740 height 17
click at [807, 296] on div "**********" at bounding box center [892, 220] width 783 height 362
click at [519, 57] on button "Details" at bounding box center [519, 50] width 37 height 22
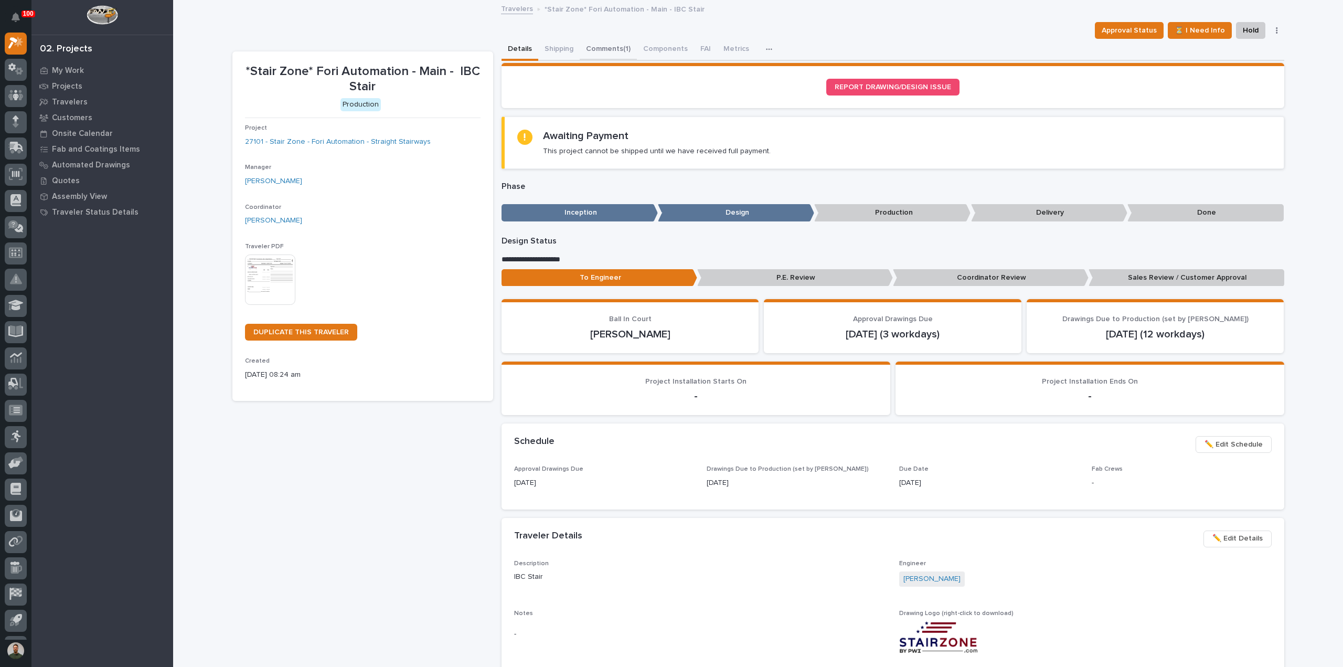
click at [592, 51] on button "Comments (1)" at bounding box center [608, 50] width 57 height 22
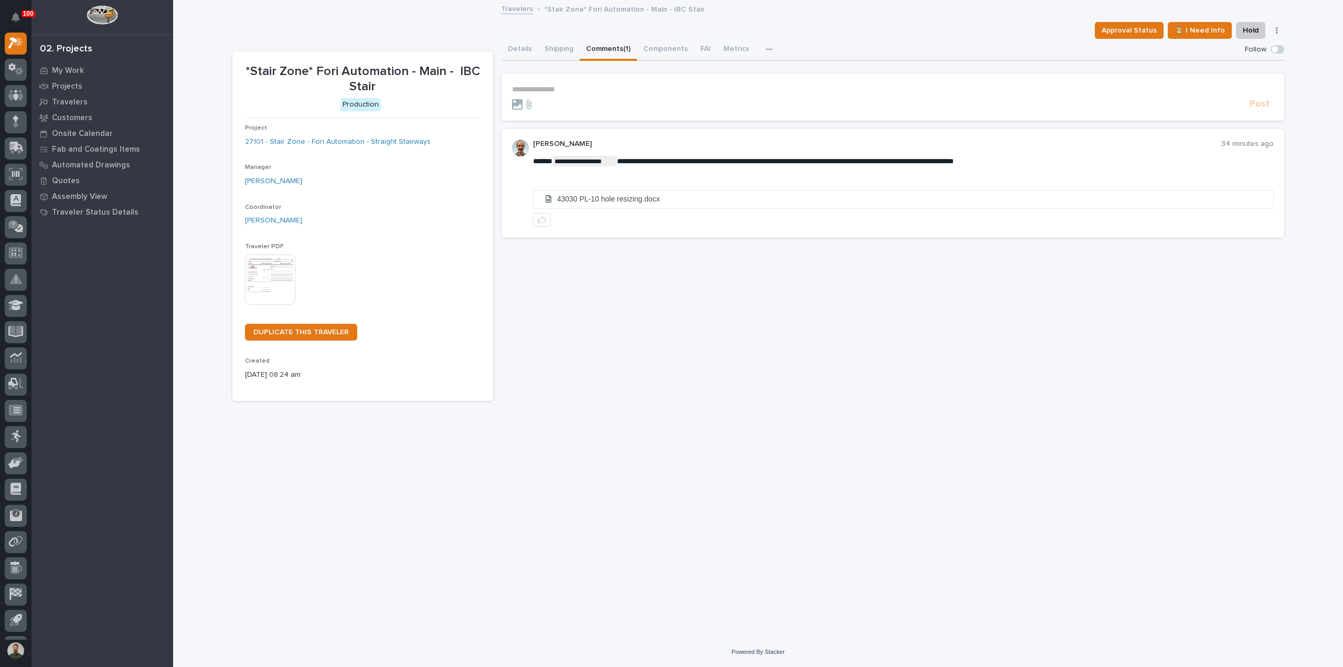
click at [435, 75] on p "*Stair Zone* Fori Automation - Main - IBC Stair" at bounding box center [363, 79] width 236 height 30
click at [435, 86] on p "*Stair Zone* Fori Automation - Main - IBC Stair" at bounding box center [363, 79] width 236 height 30
drag, startPoint x: 407, startPoint y: 86, endPoint x: 241, endPoint y: 67, distance: 166.9
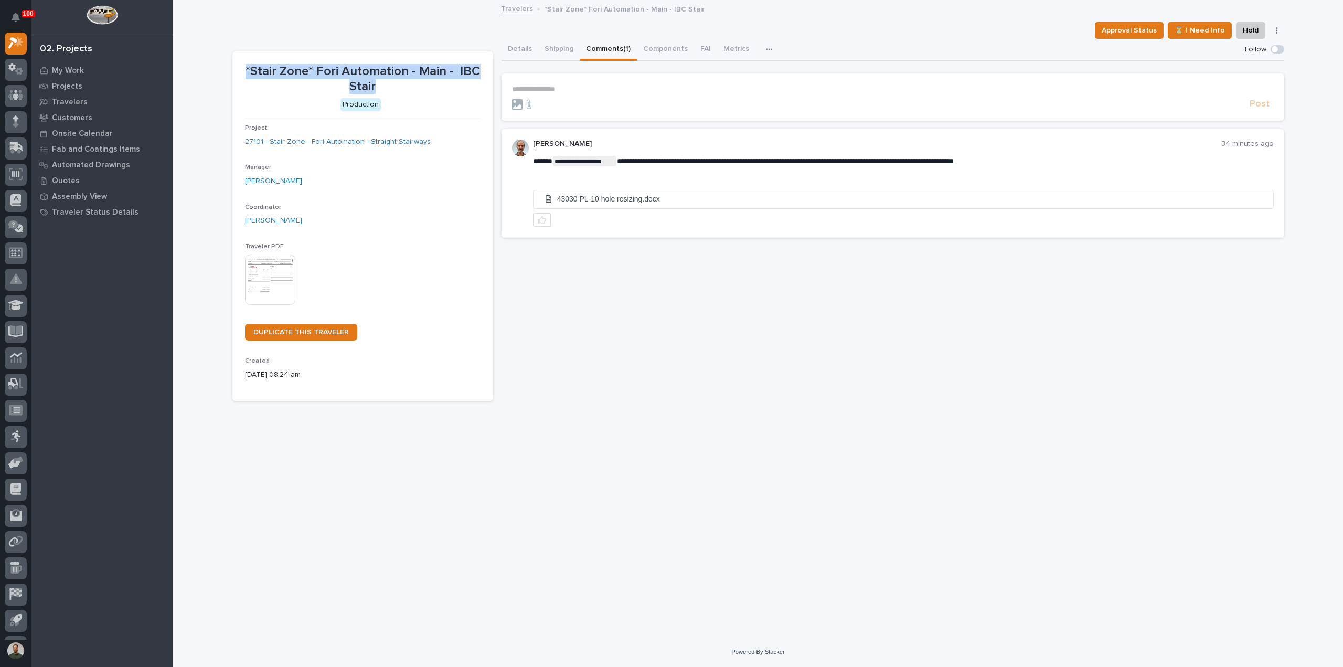
click at [241, 67] on section "*Stair Zone* Fori Automation - Main - IBC Stair Production Project 27101 - Stai…" at bounding box center [362, 226] width 261 height 350
drag, startPoint x: 320, startPoint y: 76, endPoint x: 408, endPoint y: 81, distance: 88.3
click at [408, 81] on p "*Stair Zone* Fori Automation - Main - IBC Stair" at bounding box center [363, 79] width 236 height 30
click at [409, 81] on p "*Stair Zone* Fori Automation - Main - IBC Stair" at bounding box center [363, 79] width 236 height 30
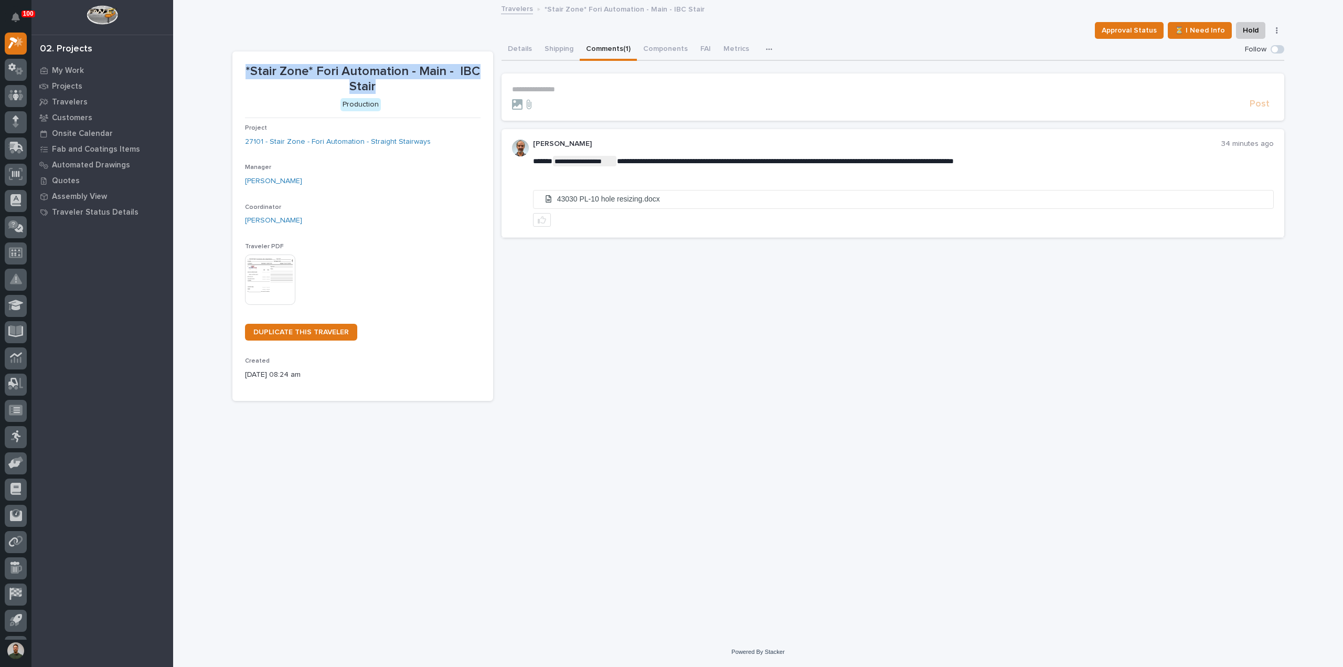
drag, startPoint x: 338, startPoint y: 78, endPoint x: 243, endPoint y: 69, distance: 95.4
click at [243, 69] on section "*Stair Zone* Fori Automation - Main - IBC Stair Production Project 27101 - Stai…" at bounding box center [362, 226] width 261 height 350
drag, startPoint x: 420, startPoint y: 80, endPoint x: 223, endPoint y: 62, distance: 198.1
click at [223, 62] on div "**********" at bounding box center [758, 319] width 1170 height 636
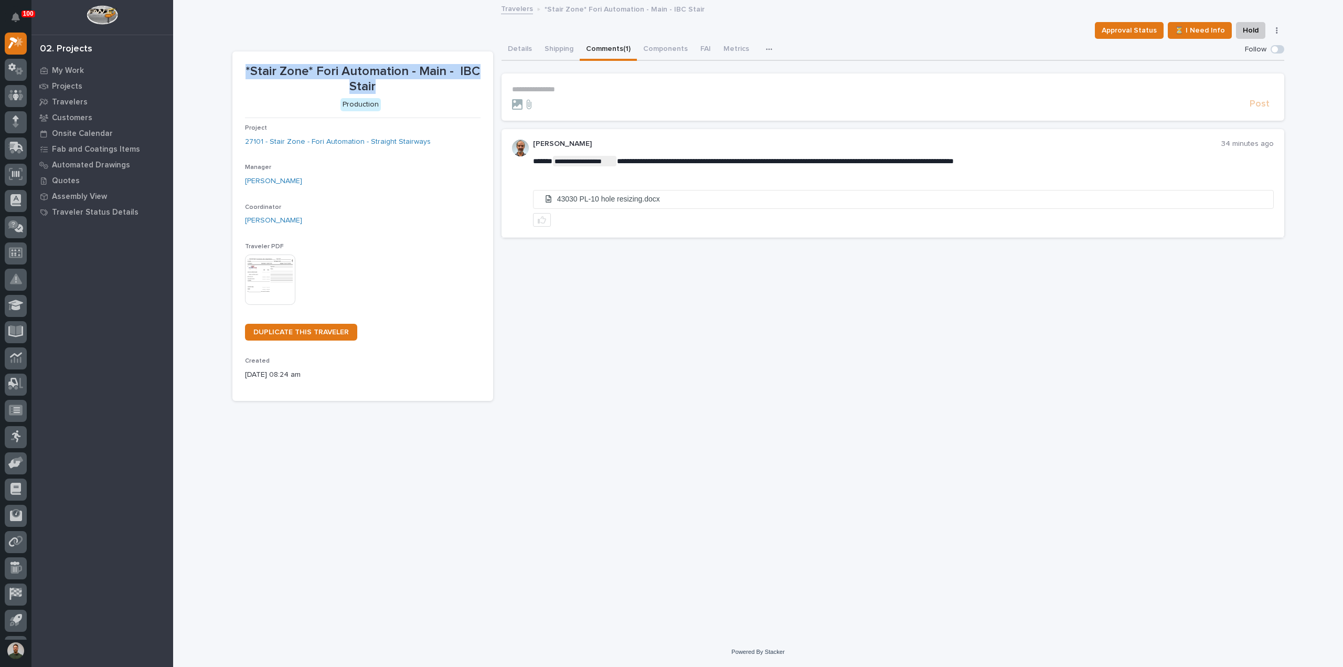
click at [227, 62] on div "**********" at bounding box center [758, 306] width 1062 height 610
click at [282, 78] on p "*Stair Zone* Fori Automation - Main - IBC Stair" at bounding box center [363, 79] width 236 height 30
click at [285, 70] on p "*Stair Zone* Fori Automation - Main - IBC Stair" at bounding box center [363, 79] width 236 height 30
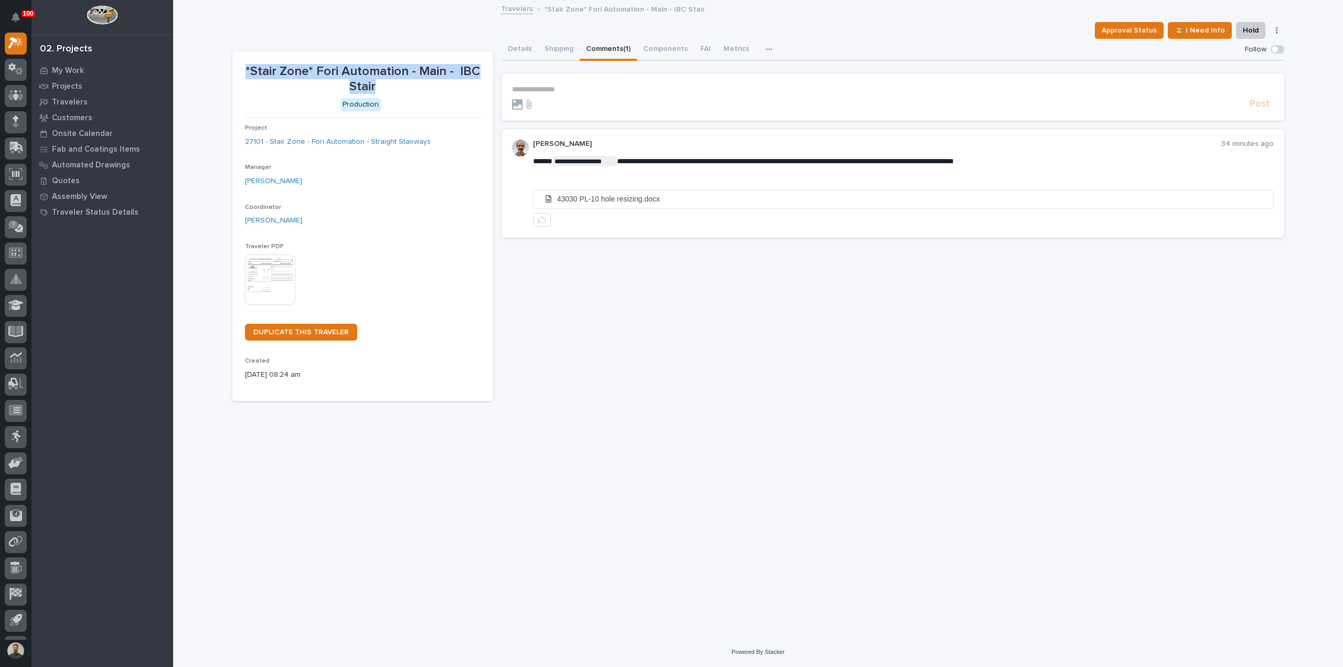
drag, startPoint x: 285, startPoint y: 70, endPoint x: 296, endPoint y: 84, distance: 18.4
click at [285, 71] on p "*Stair Zone* Fori Automation - Main - IBC Stair" at bounding box center [363, 79] width 236 height 30
click at [296, 84] on p "*Stair Zone* Fori Automation - Main - IBC Stair" at bounding box center [363, 79] width 236 height 30
